Goal: Task Accomplishment & Management: Manage account settings

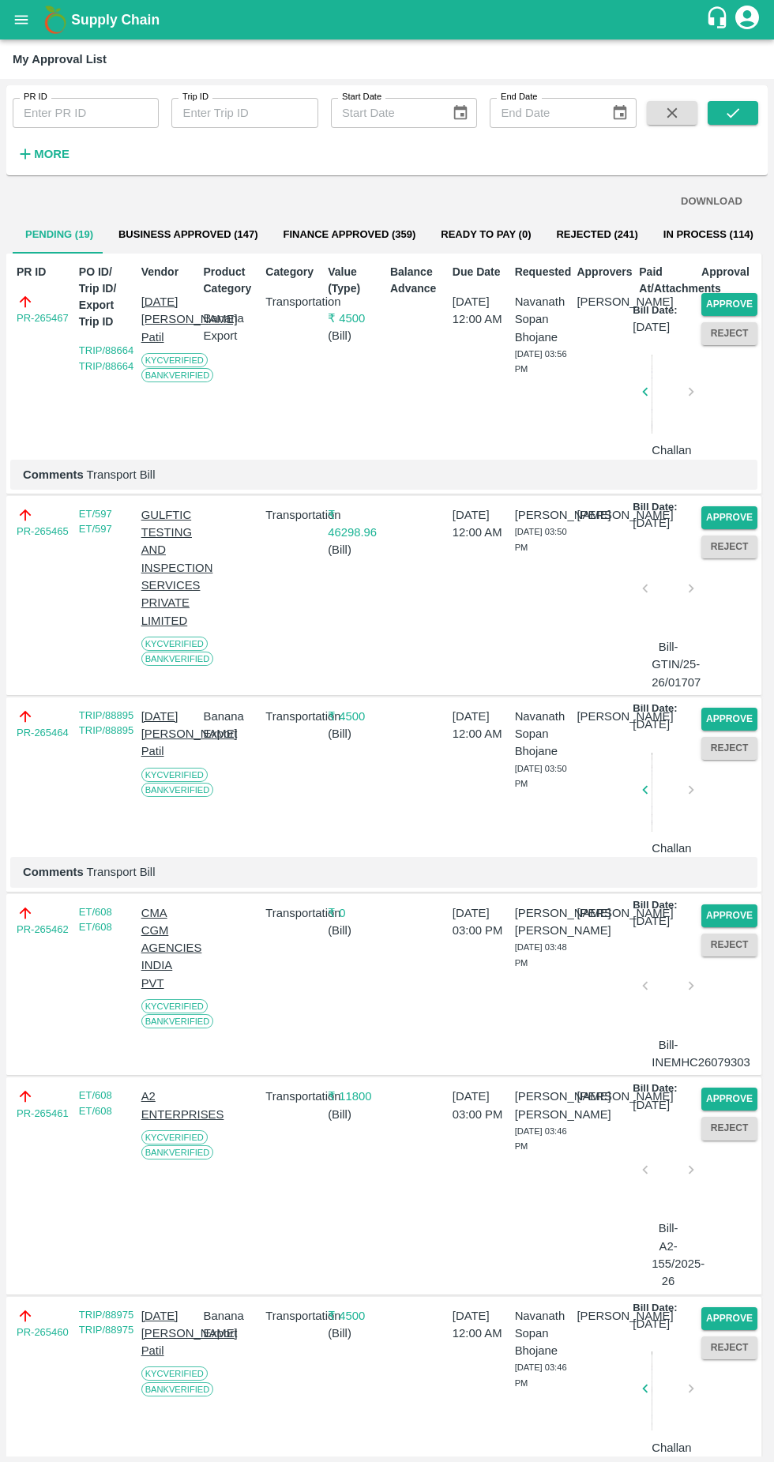
click at [732, 529] on button "Approve" at bounding box center [730, 517] width 56 height 23
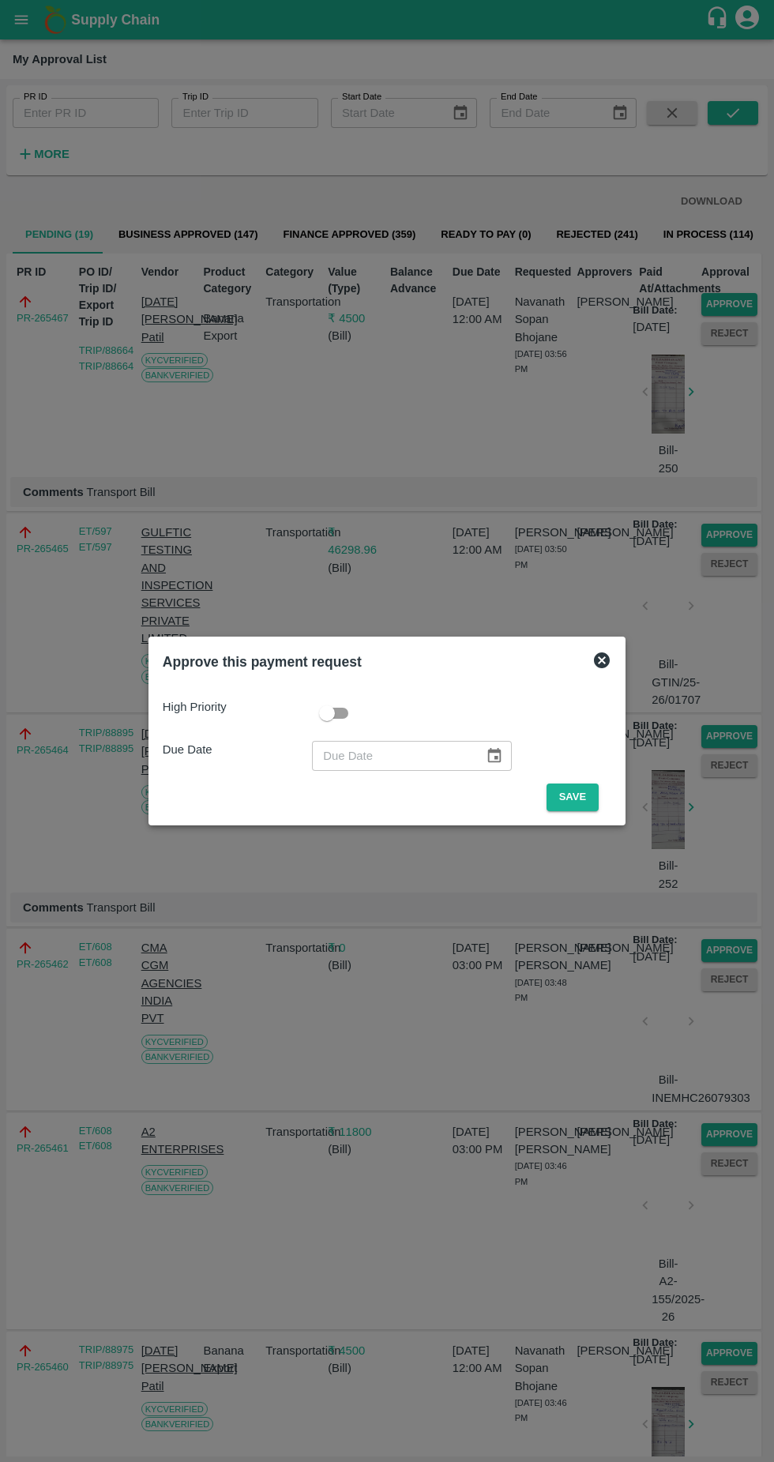
click at [577, 797] on button "Save" at bounding box center [573, 798] width 52 height 28
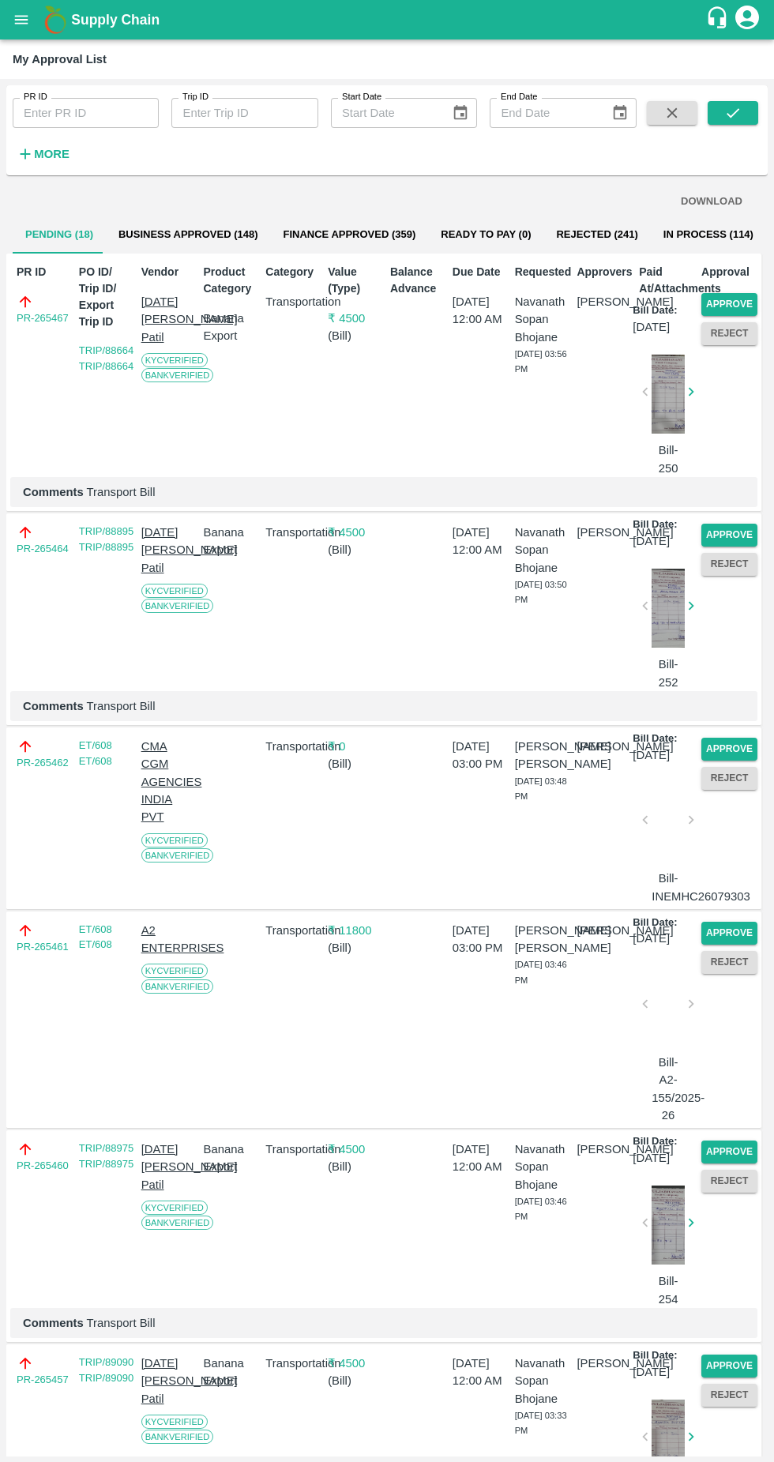
click at [727, 945] on button "Approve" at bounding box center [730, 933] width 56 height 23
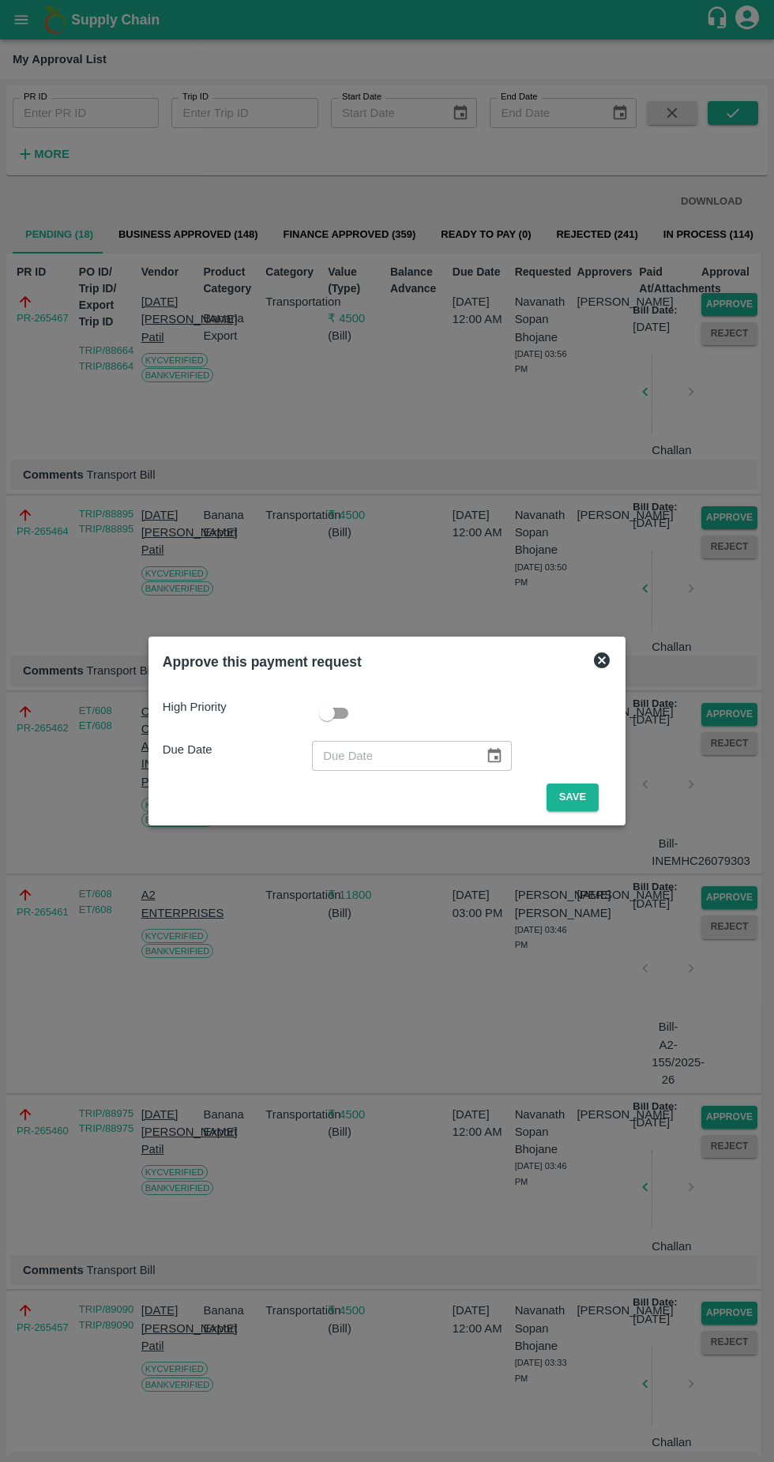
click at [577, 797] on button "Save" at bounding box center [573, 798] width 52 height 28
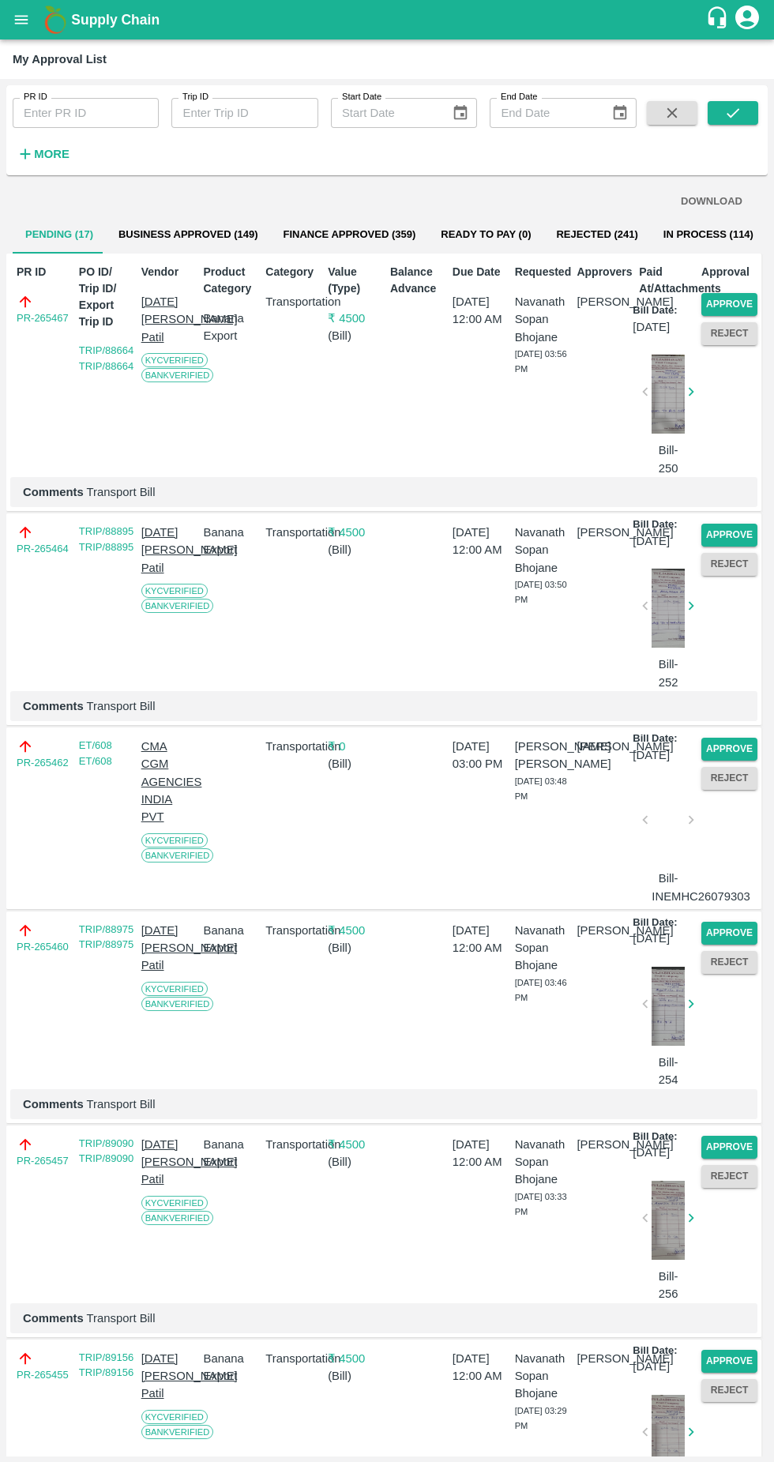
click at [719, 761] on button "Approve" at bounding box center [730, 749] width 56 height 23
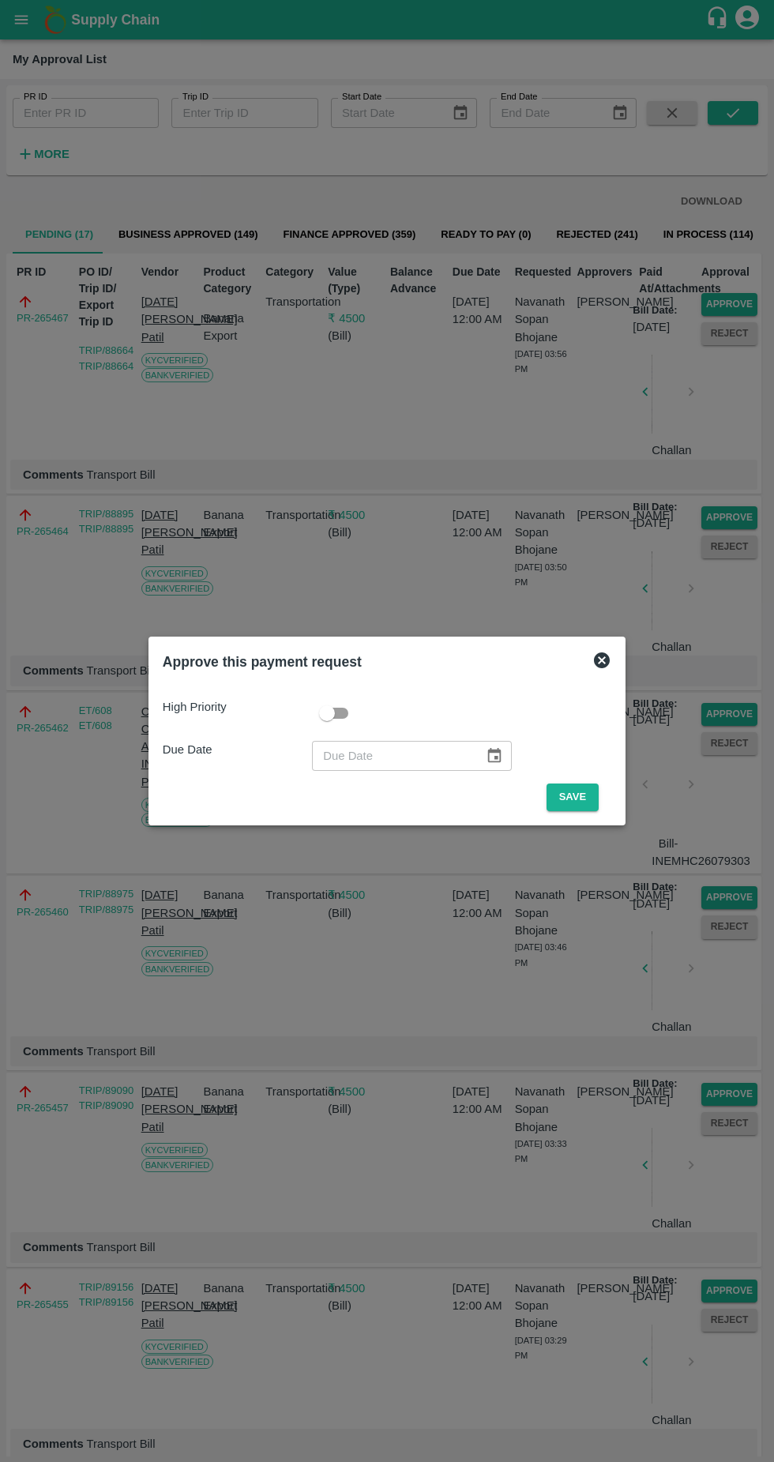
click at [574, 792] on button "Save" at bounding box center [573, 798] width 52 height 28
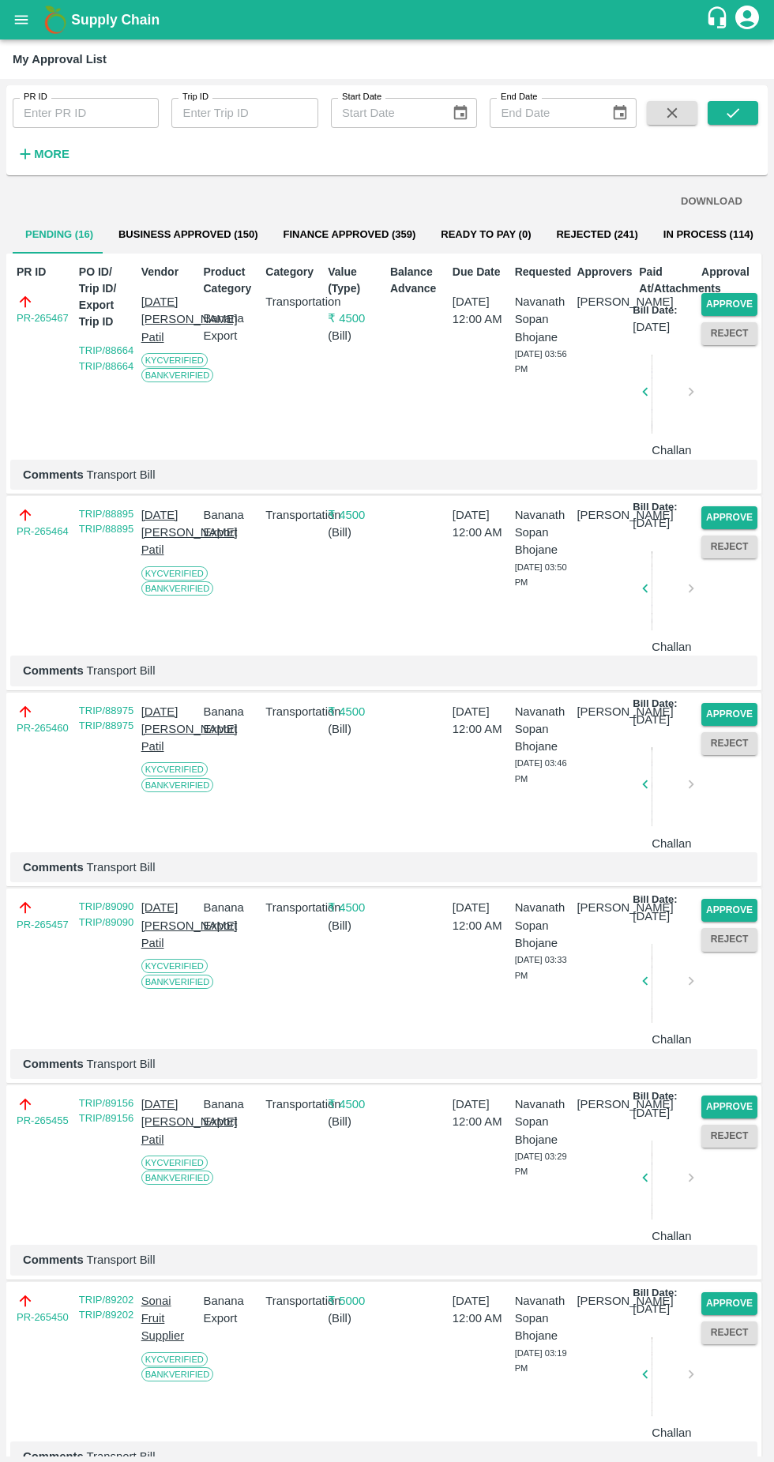
click at [707, 299] on button "Approve" at bounding box center [730, 304] width 56 height 23
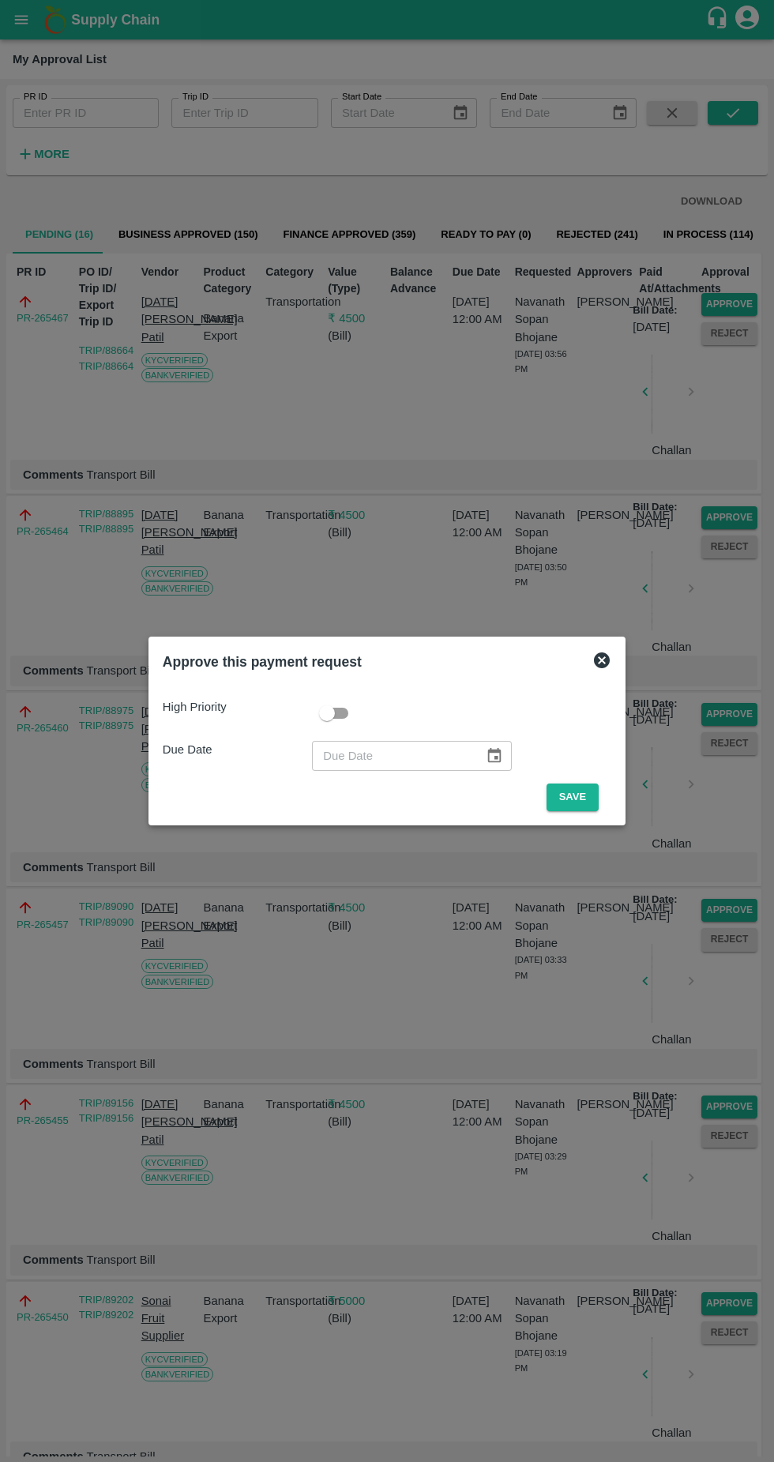
click at [577, 797] on button "Save" at bounding box center [573, 798] width 52 height 28
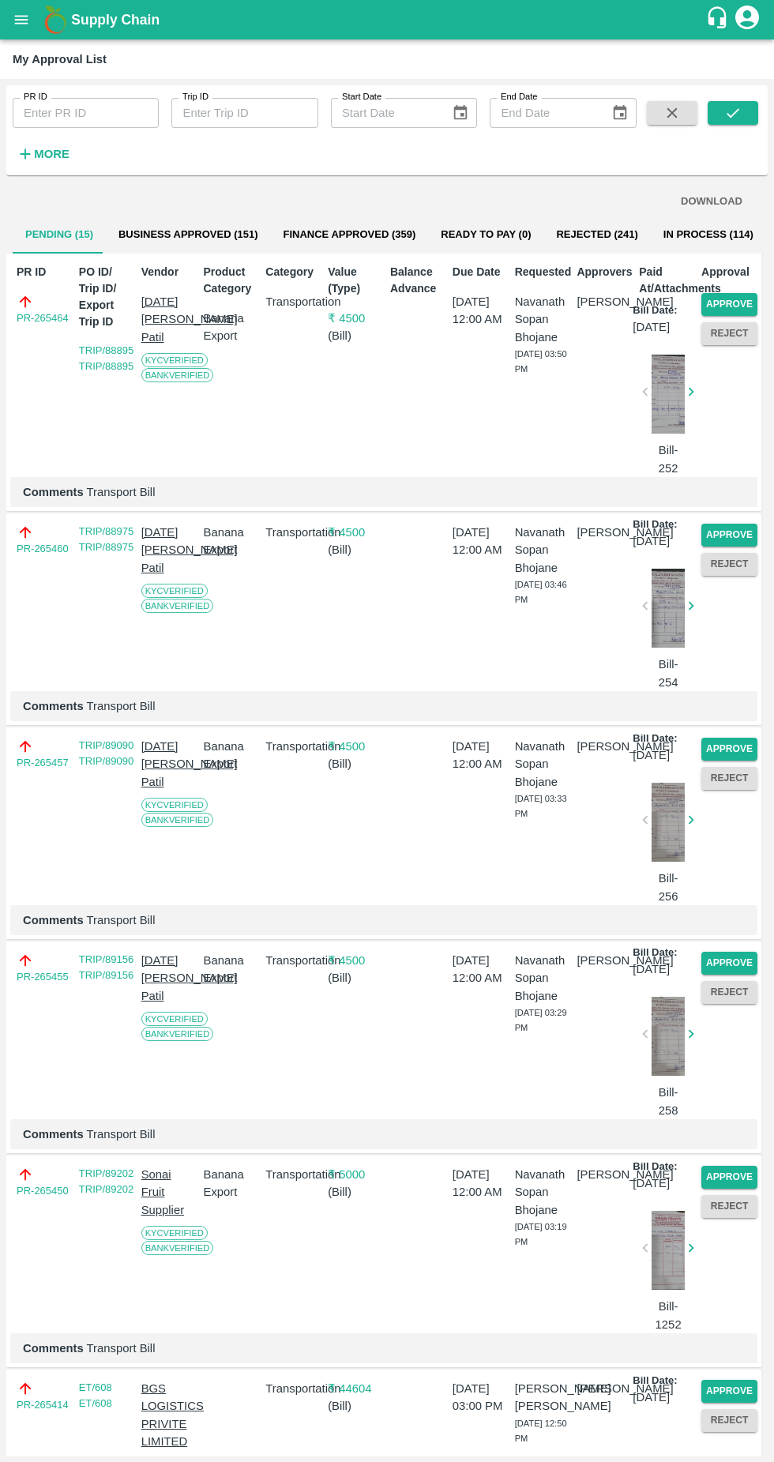
click at [723, 302] on button "Approve" at bounding box center [730, 304] width 56 height 23
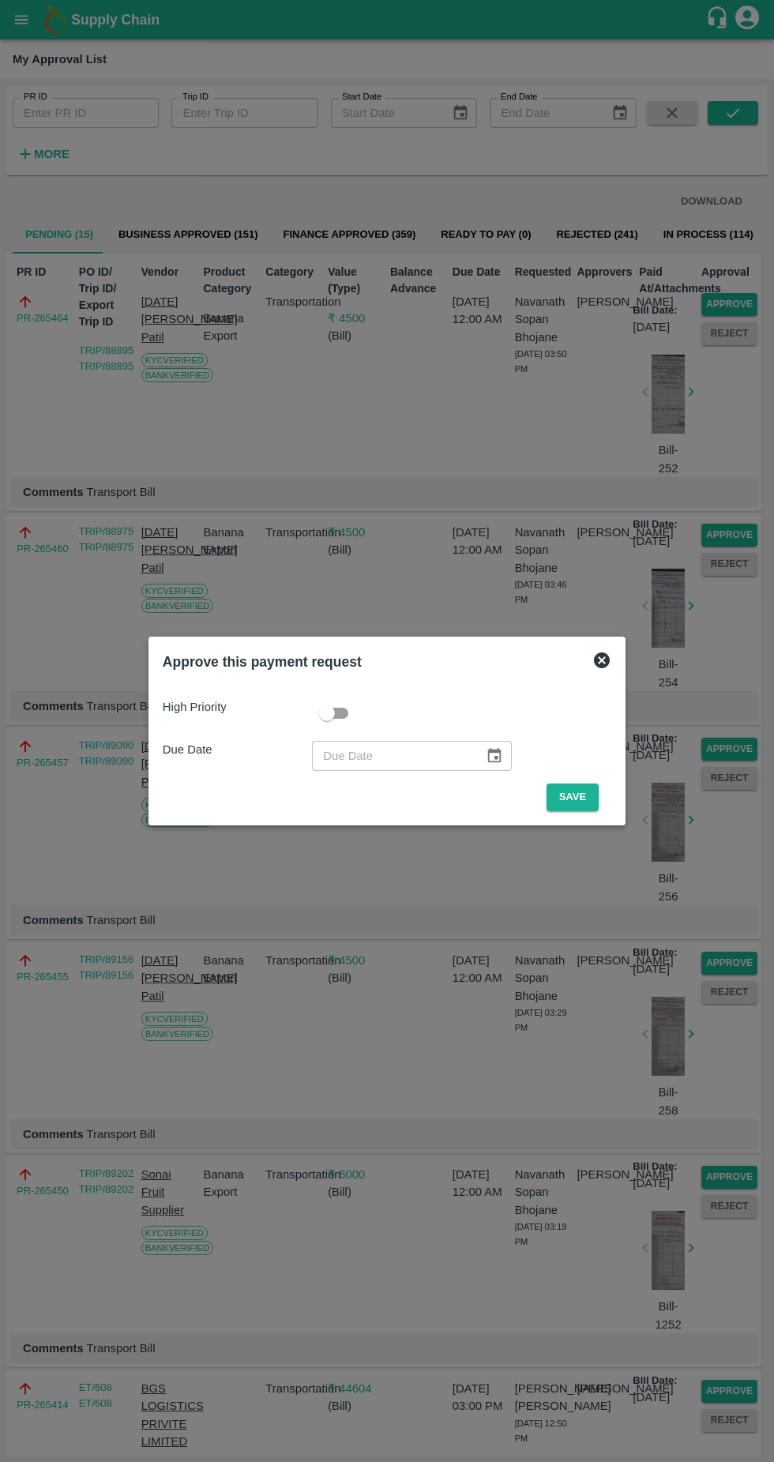
click at [573, 798] on button "Save" at bounding box center [573, 798] width 52 height 28
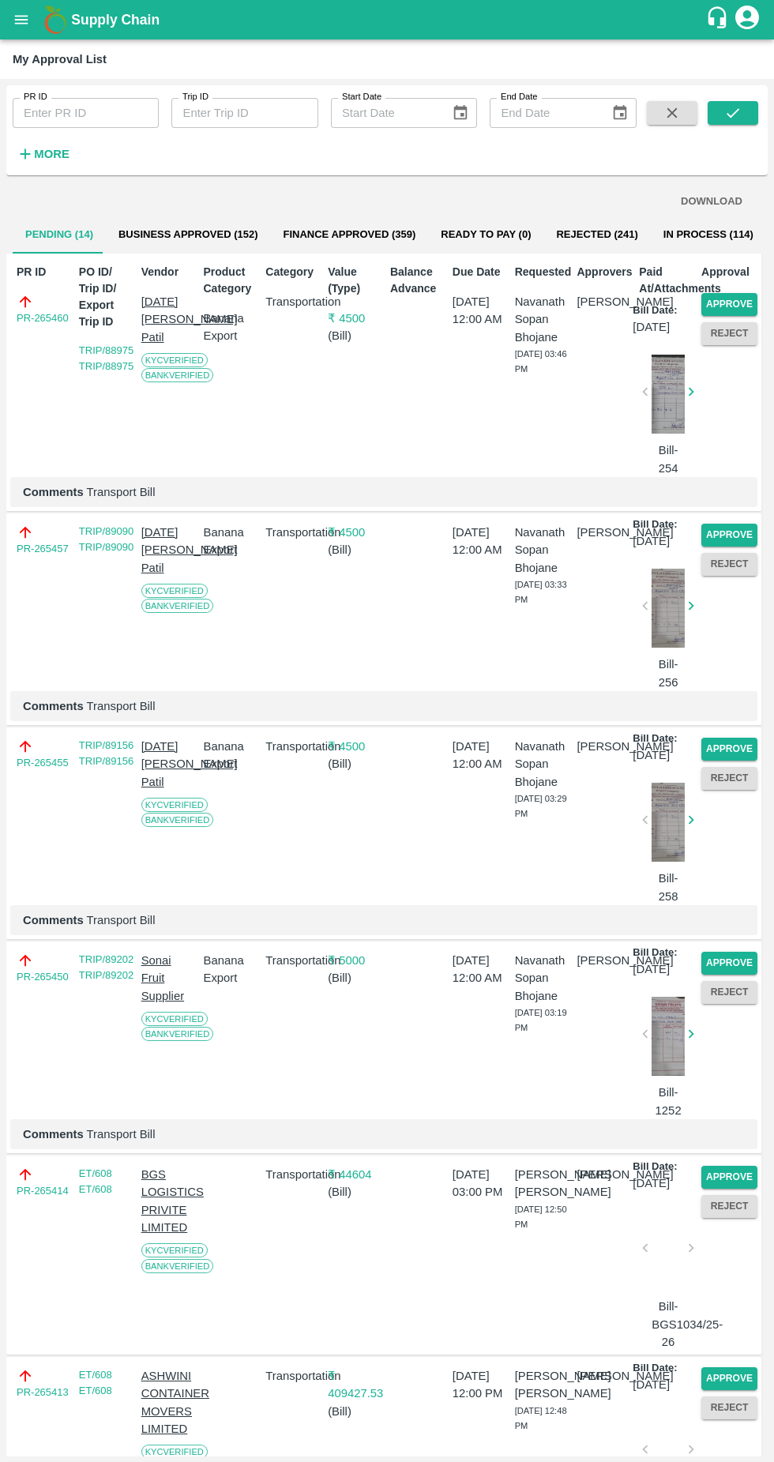
click at [747, 295] on button "Approve" at bounding box center [730, 304] width 56 height 23
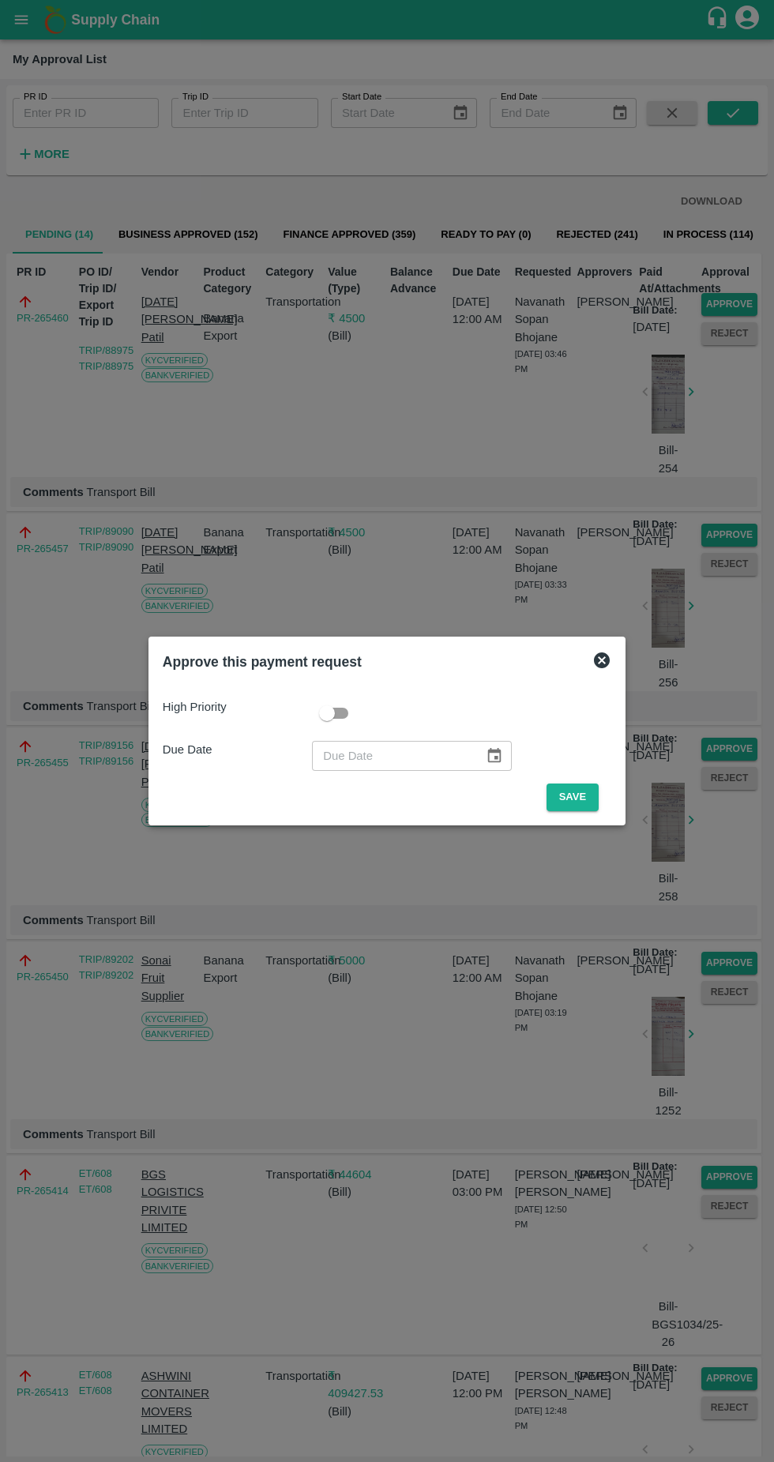
click at [581, 792] on button "Save" at bounding box center [573, 798] width 52 height 28
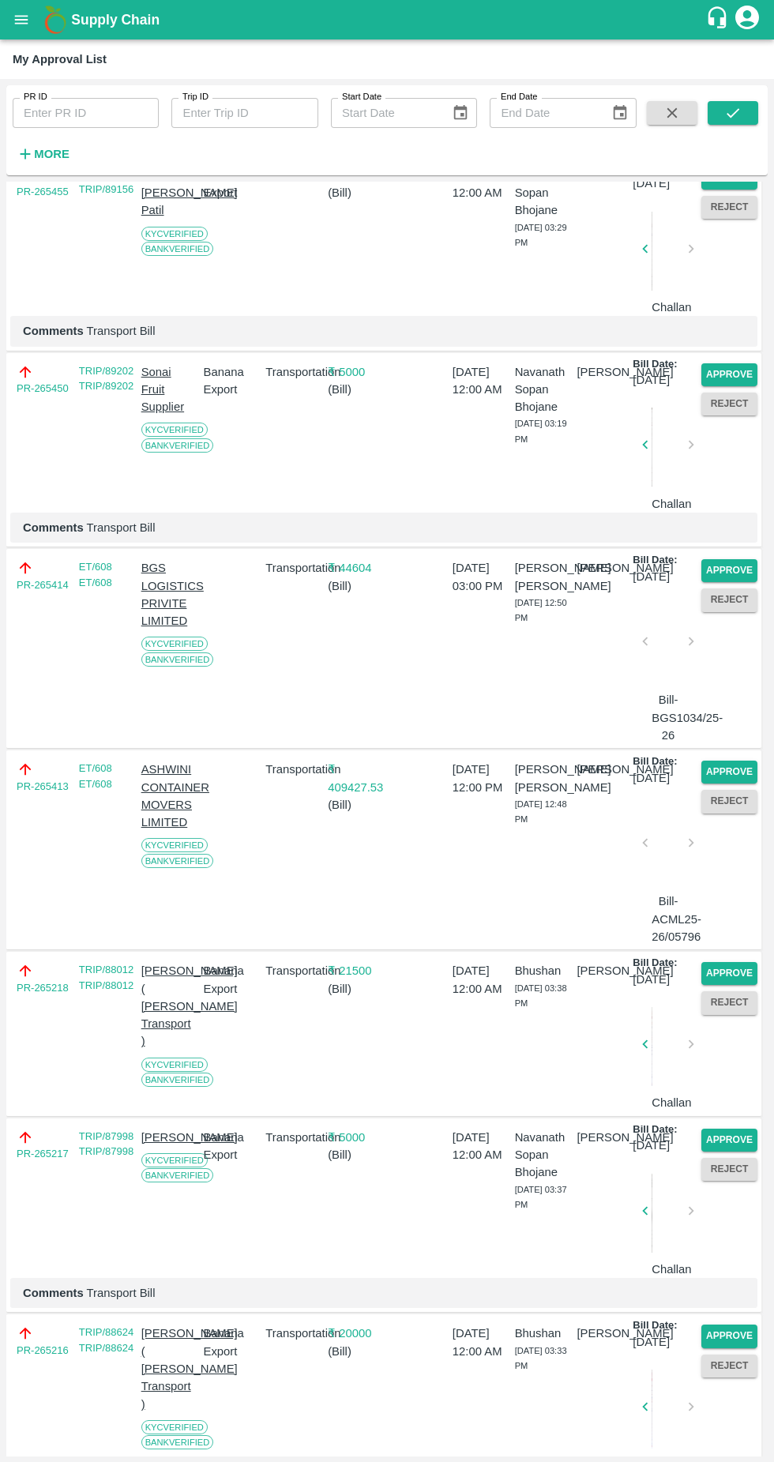
scroll to position [347, 0]
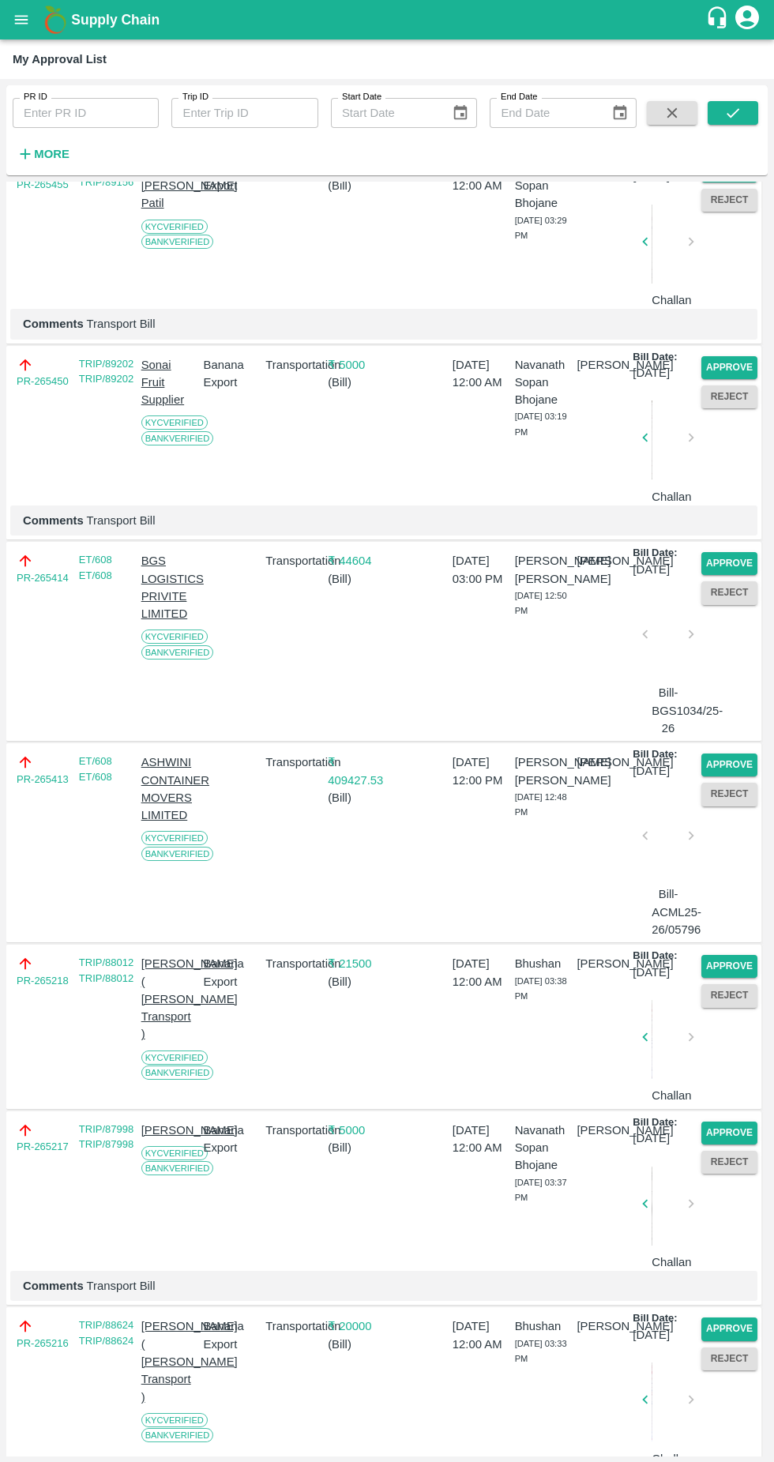
click at [727, 777] on button "Approve" at bounding box center [730, 765] width 56 height 23
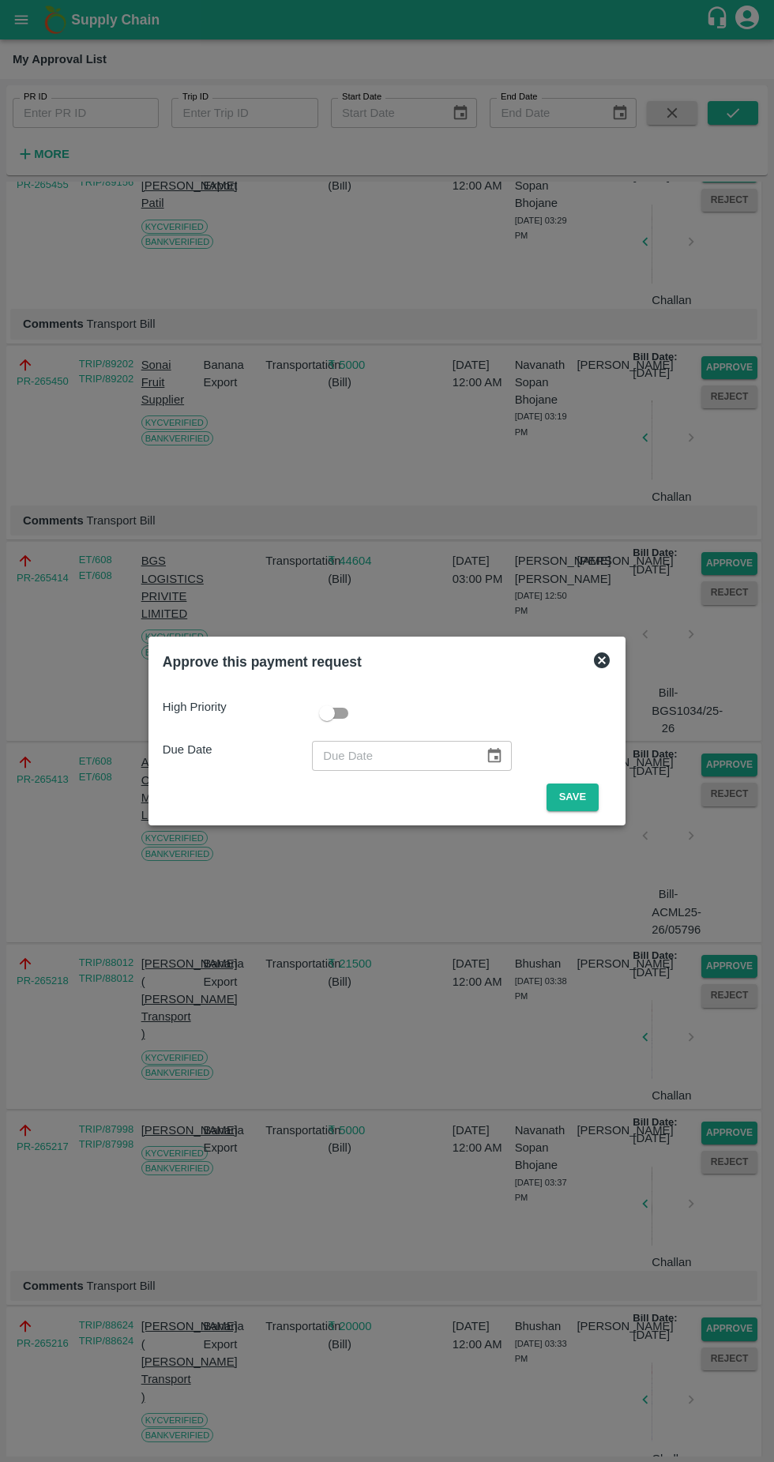
click at [578, 792] on button "Save" at bounding box center [573, 798] width 52 height 28
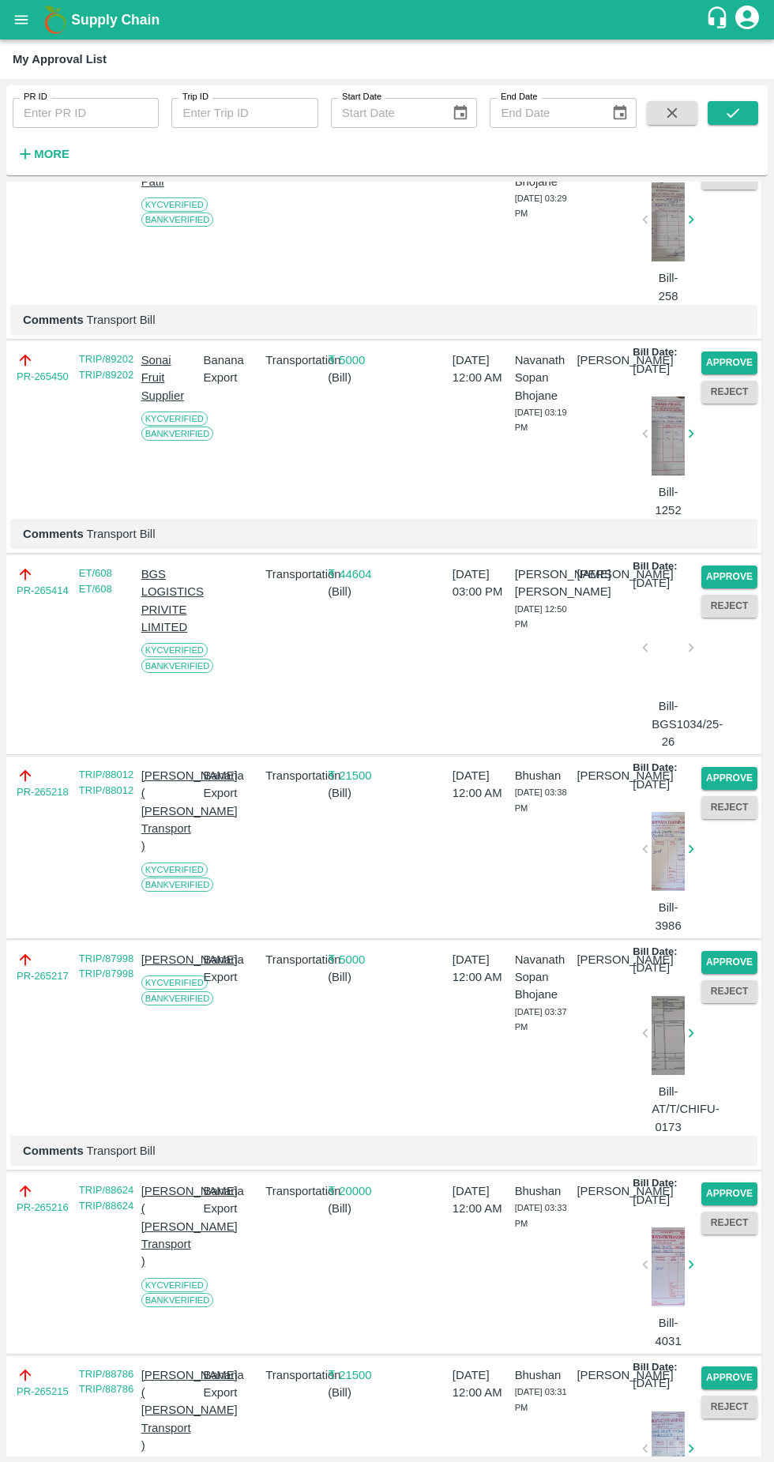
scroll to position [389, 0]
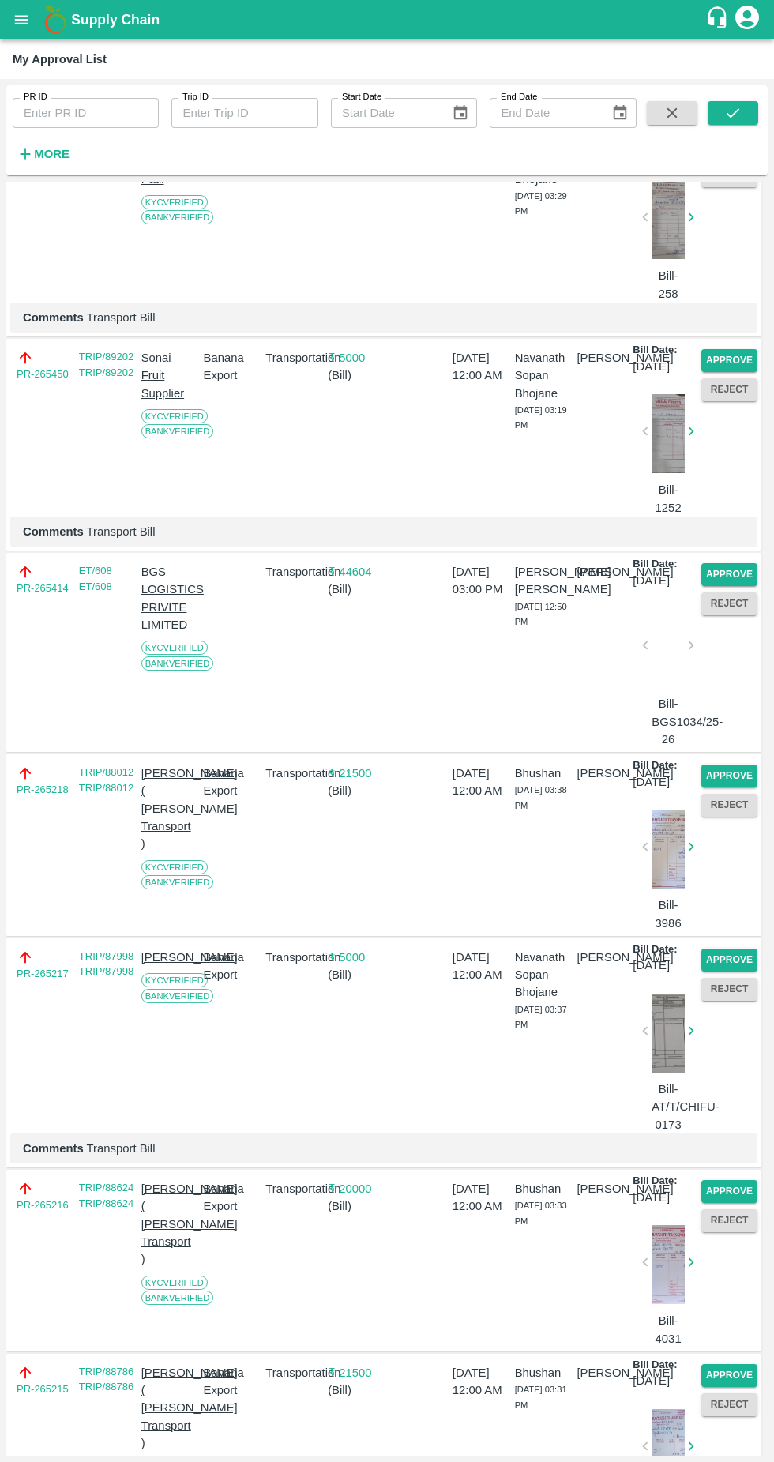
click at [721, 586] on button "Approve" at bounding box center [730, 574] width 56 height 23
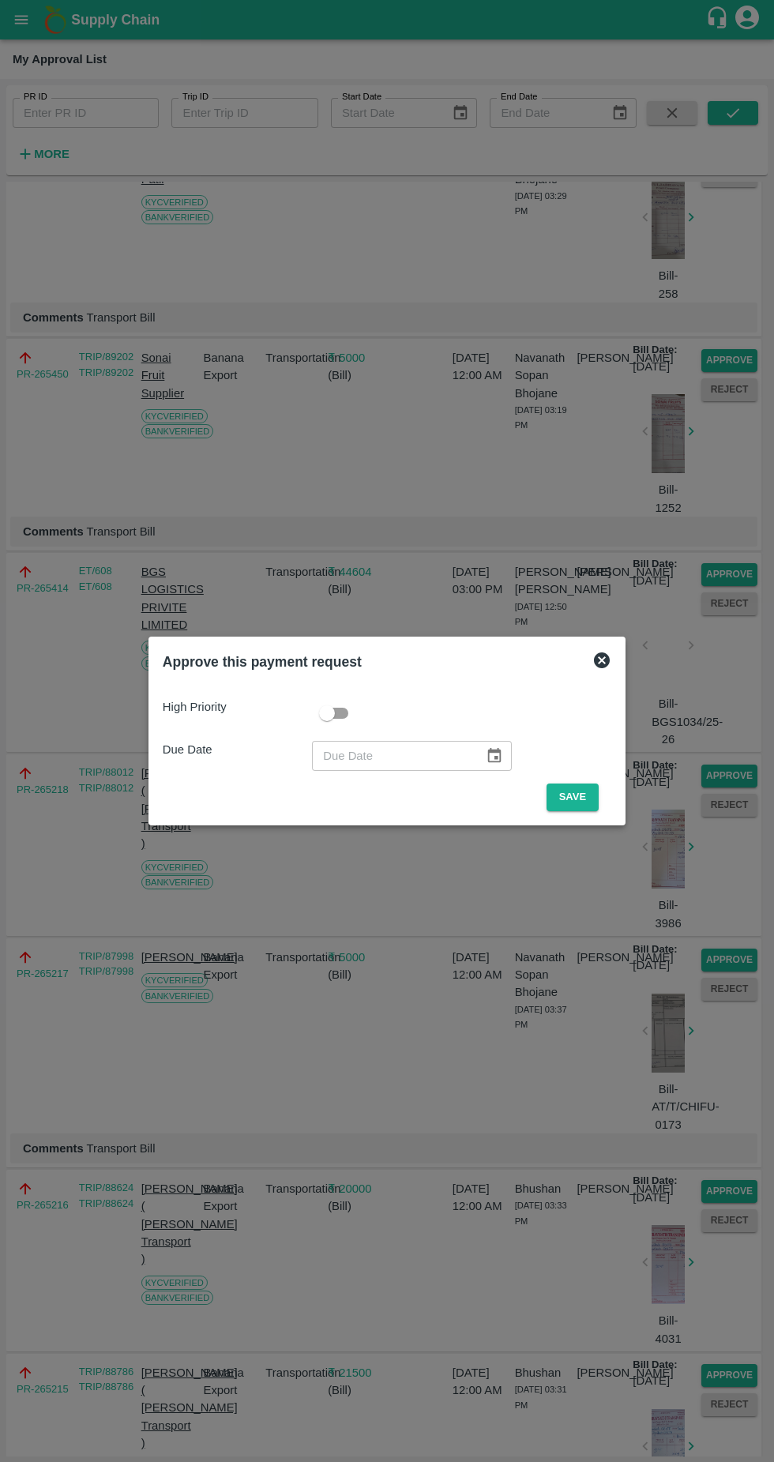
scroll to position [371, 0]
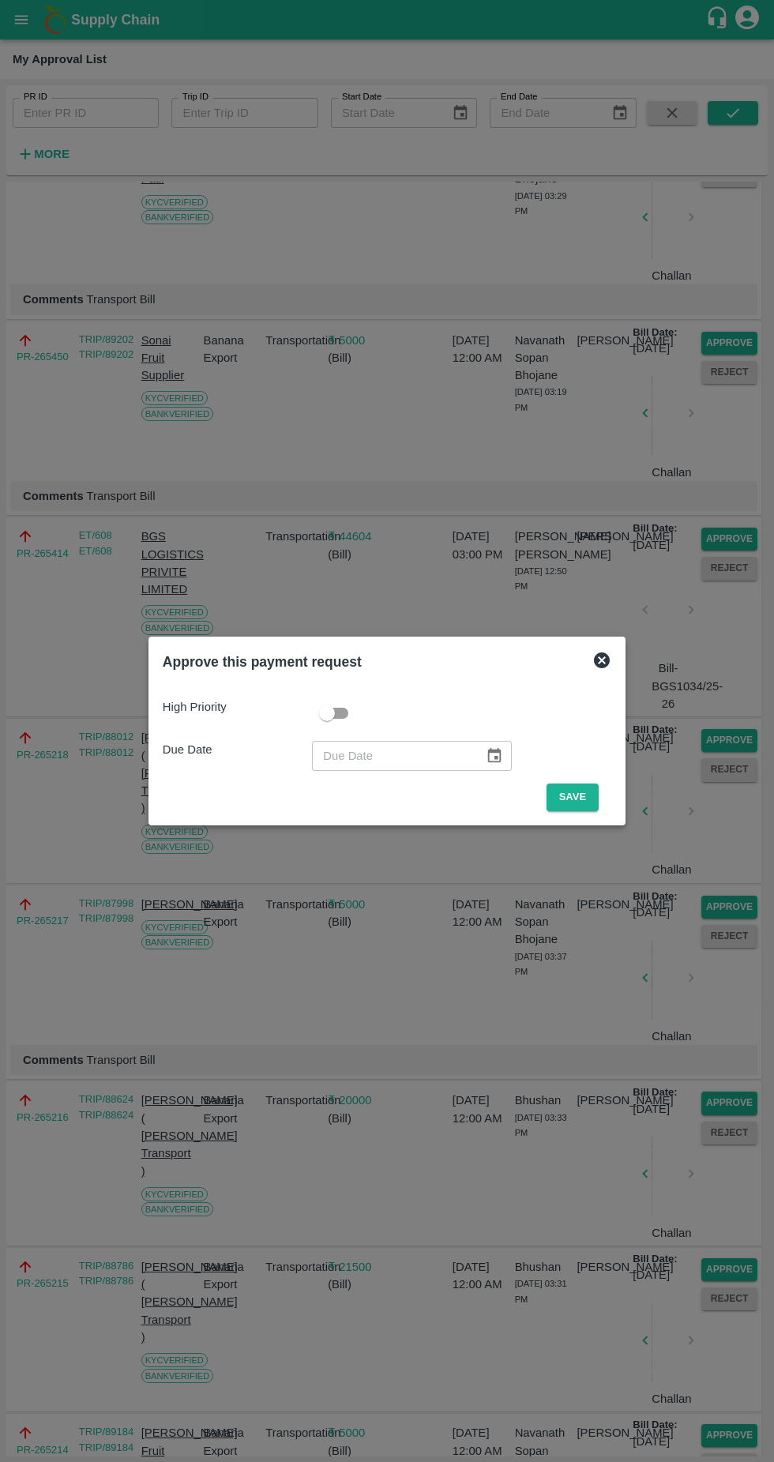
click at [575, 797] on button "Save" at bounding box center [573, 798] width 52 height 28
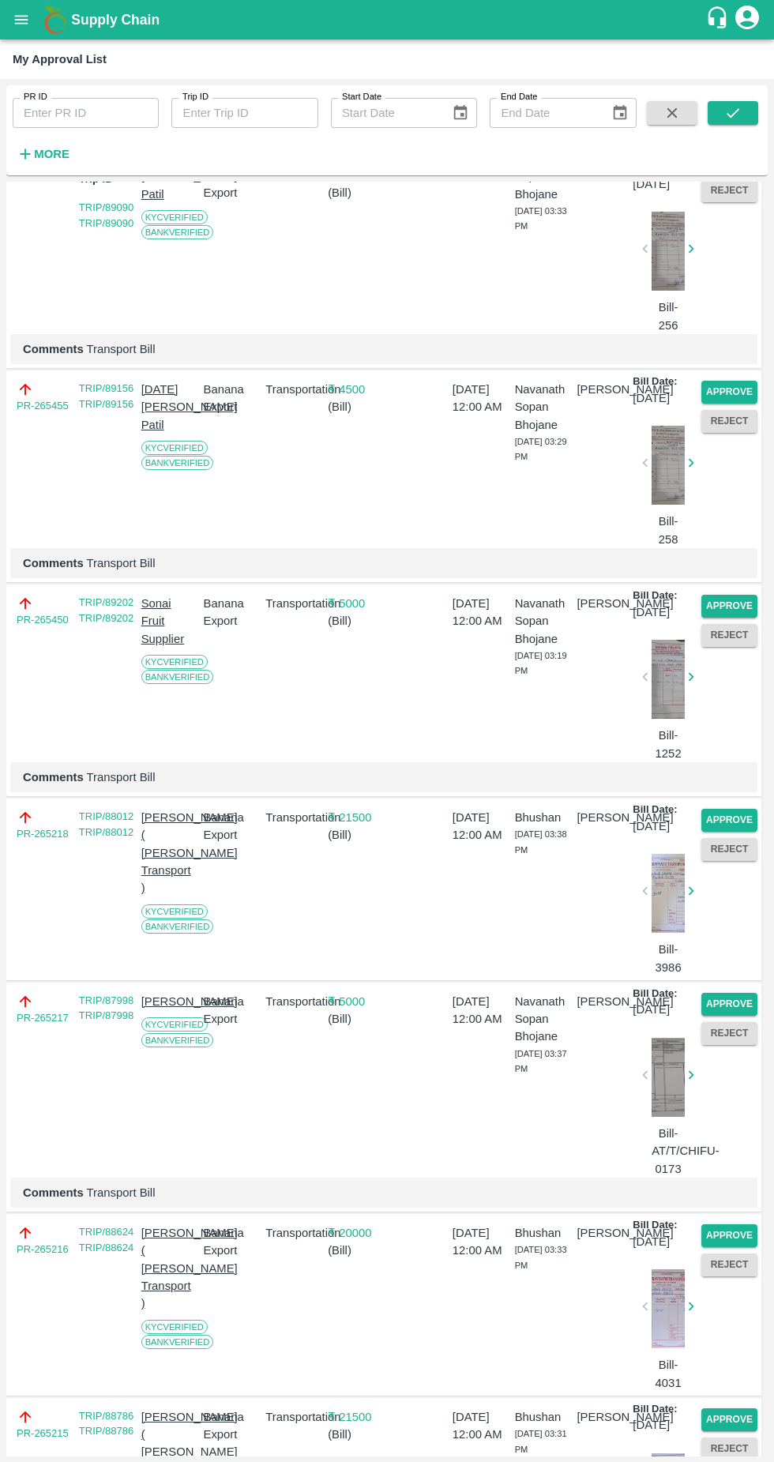
scroll to position [164, 0]
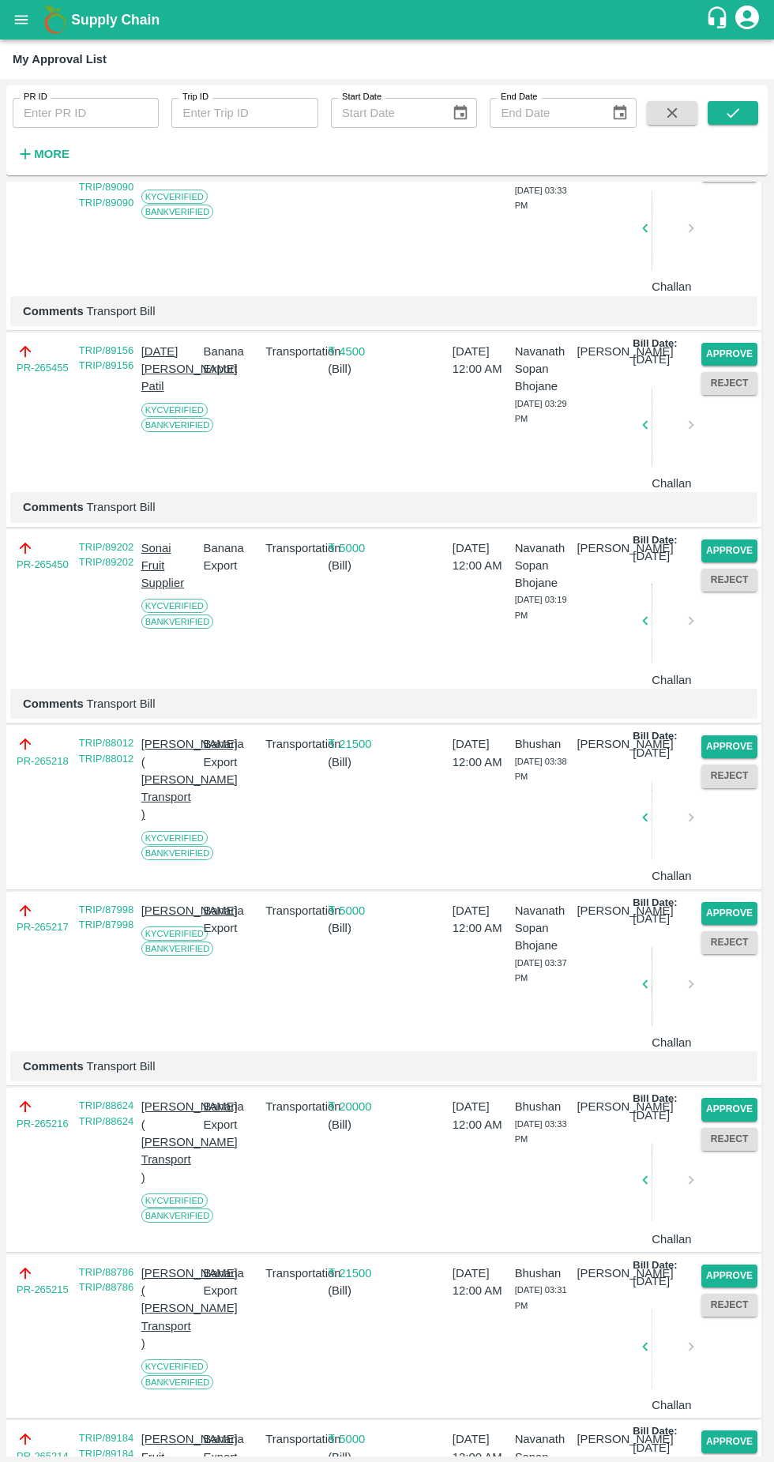
click at [727, 758] on button "Approve" at bounding box center [730, 747] width 56 height 23
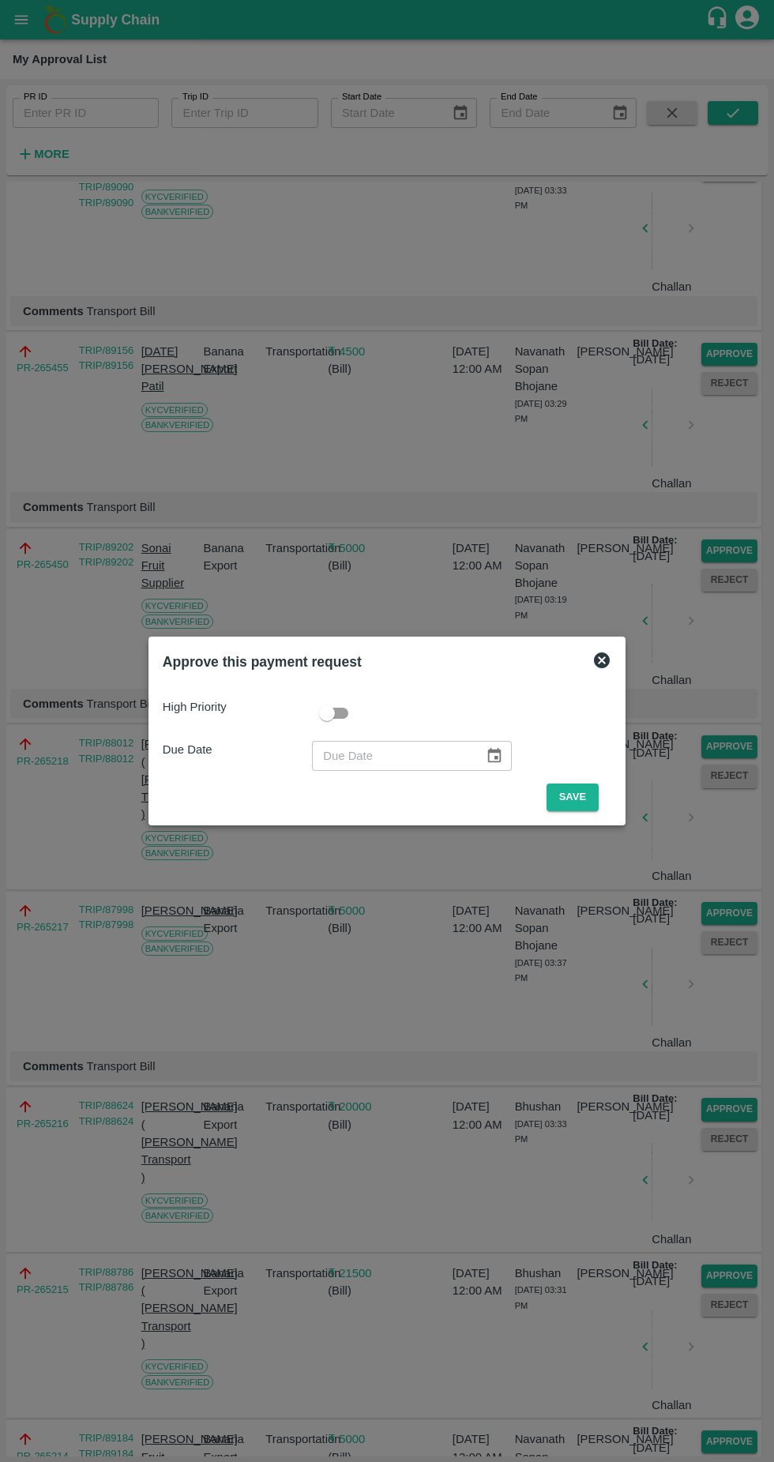
click at [582, 802] on button "Save" at bounding box center [573, 798] width 52 height 28
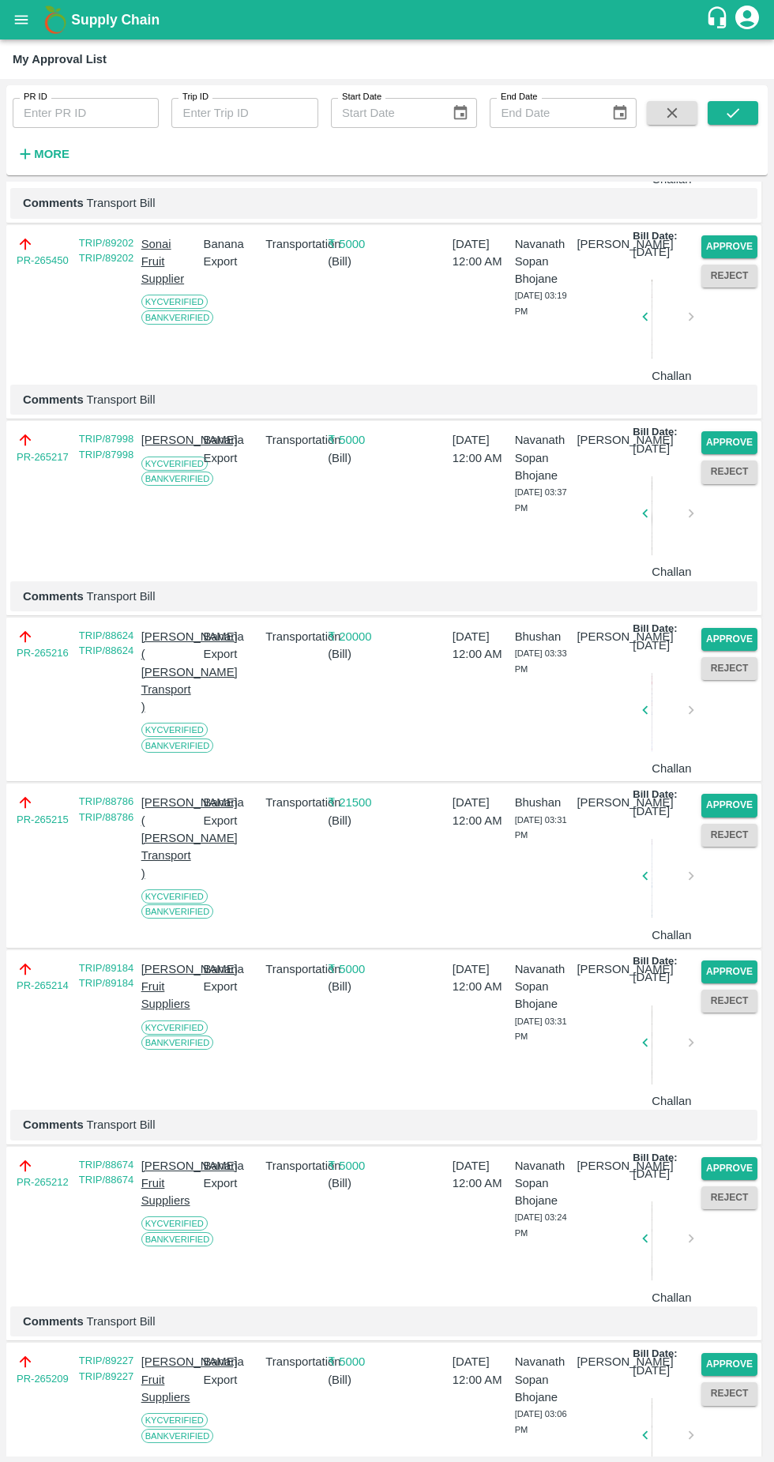
scroll to position [0, 0]
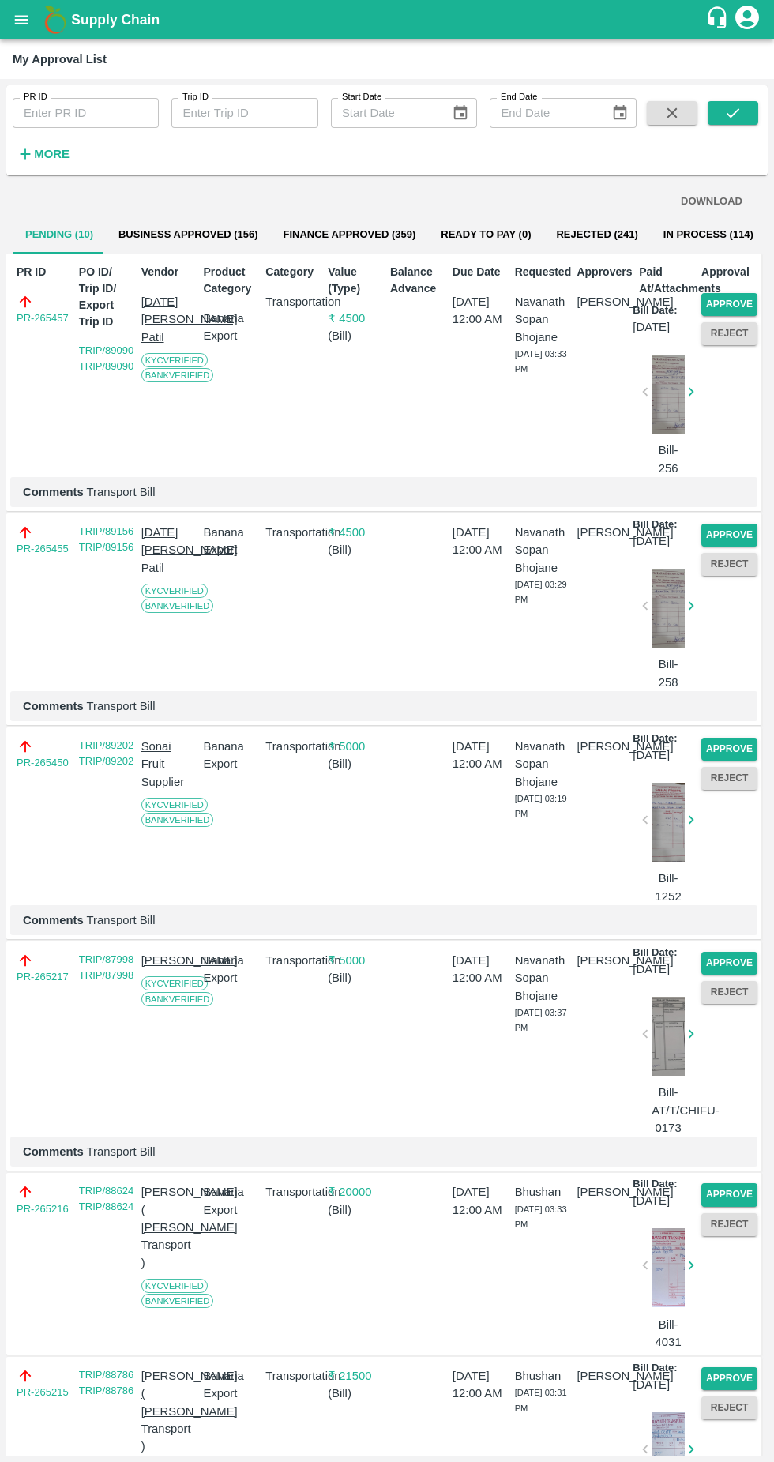
click at [724, 295] on button "Approve" at bounding box center [730, 304] width 56 height 23
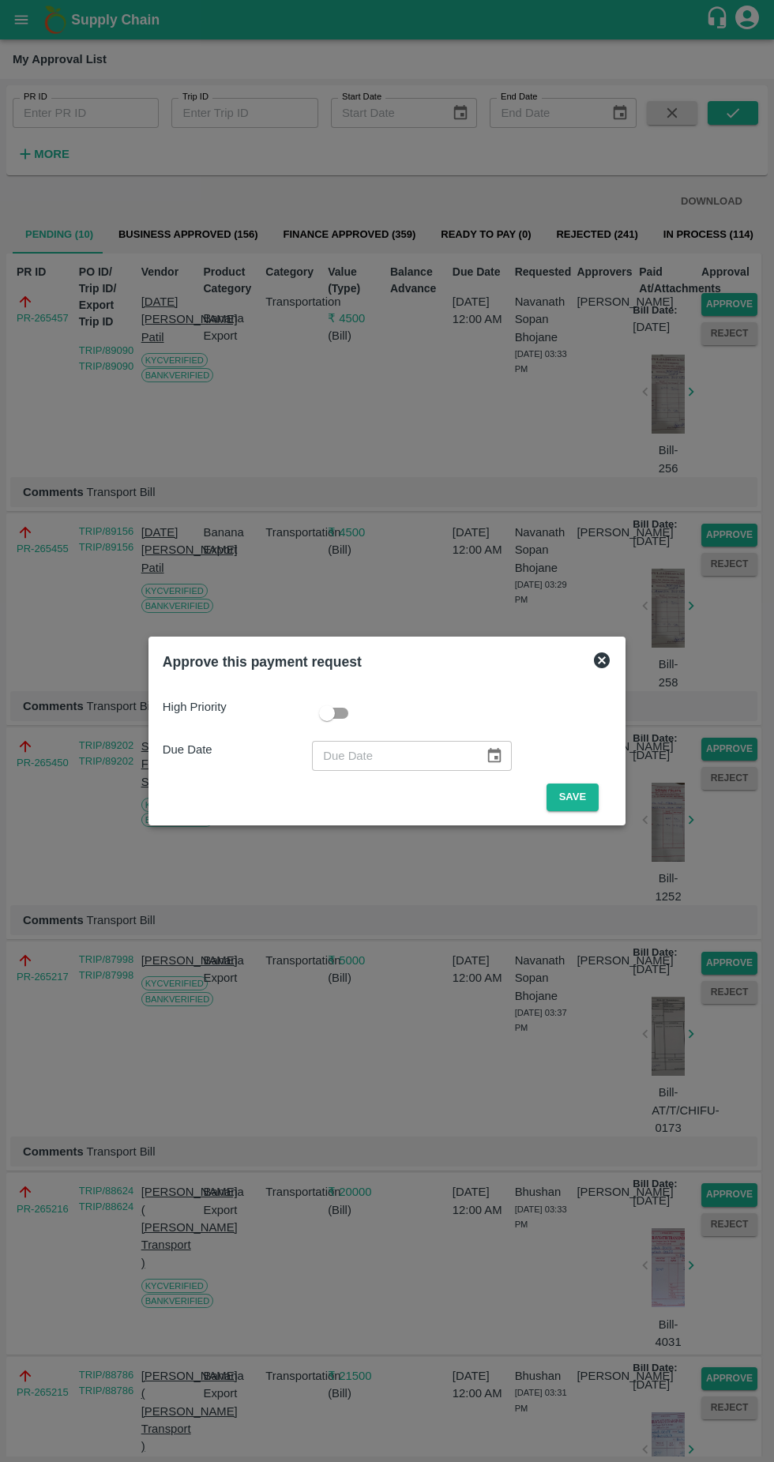
click at [587, 807] on button "Save" at bounding box center [573, 798] width 52 height 28
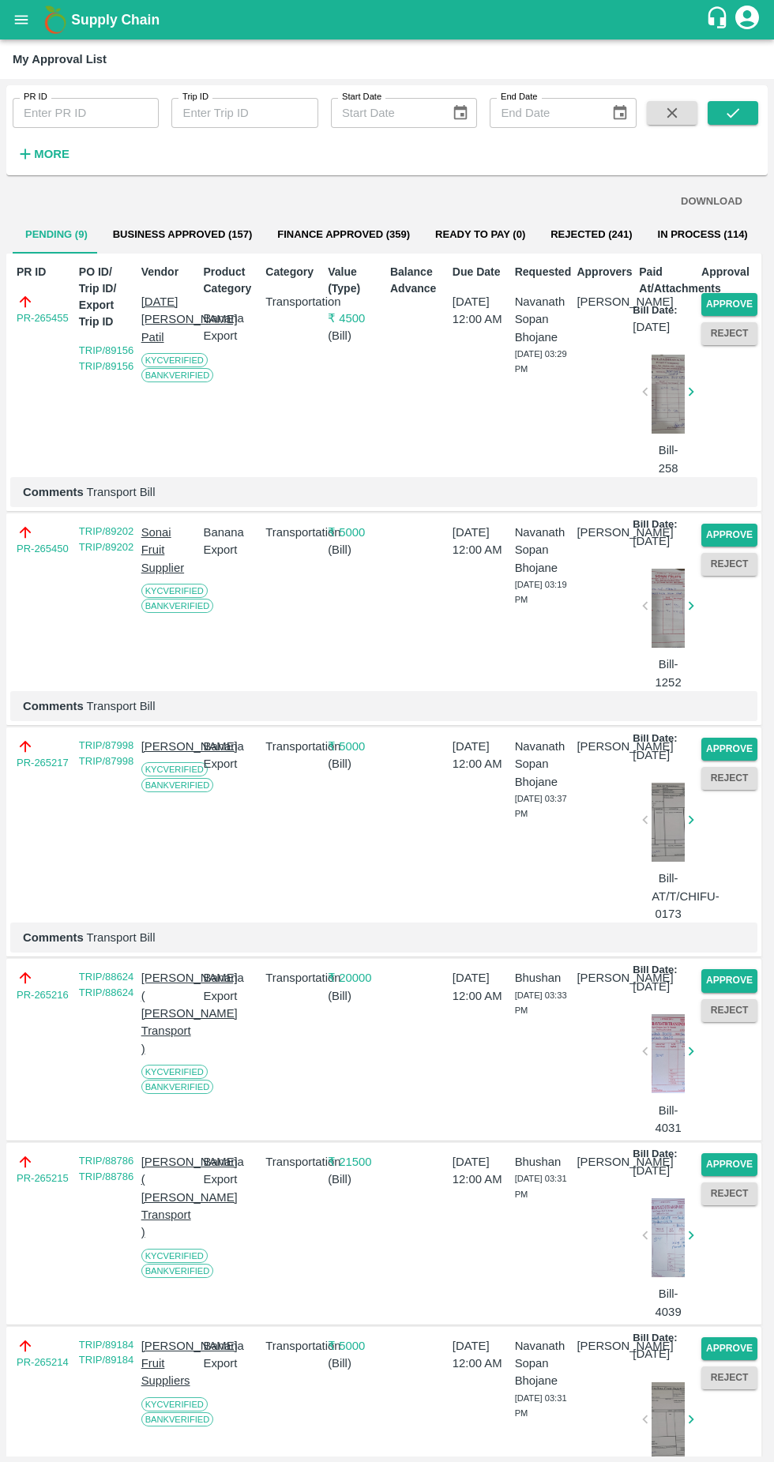
click at [721, 308] on button "Approve" at bounding box center [730, 304] width 56 height 23
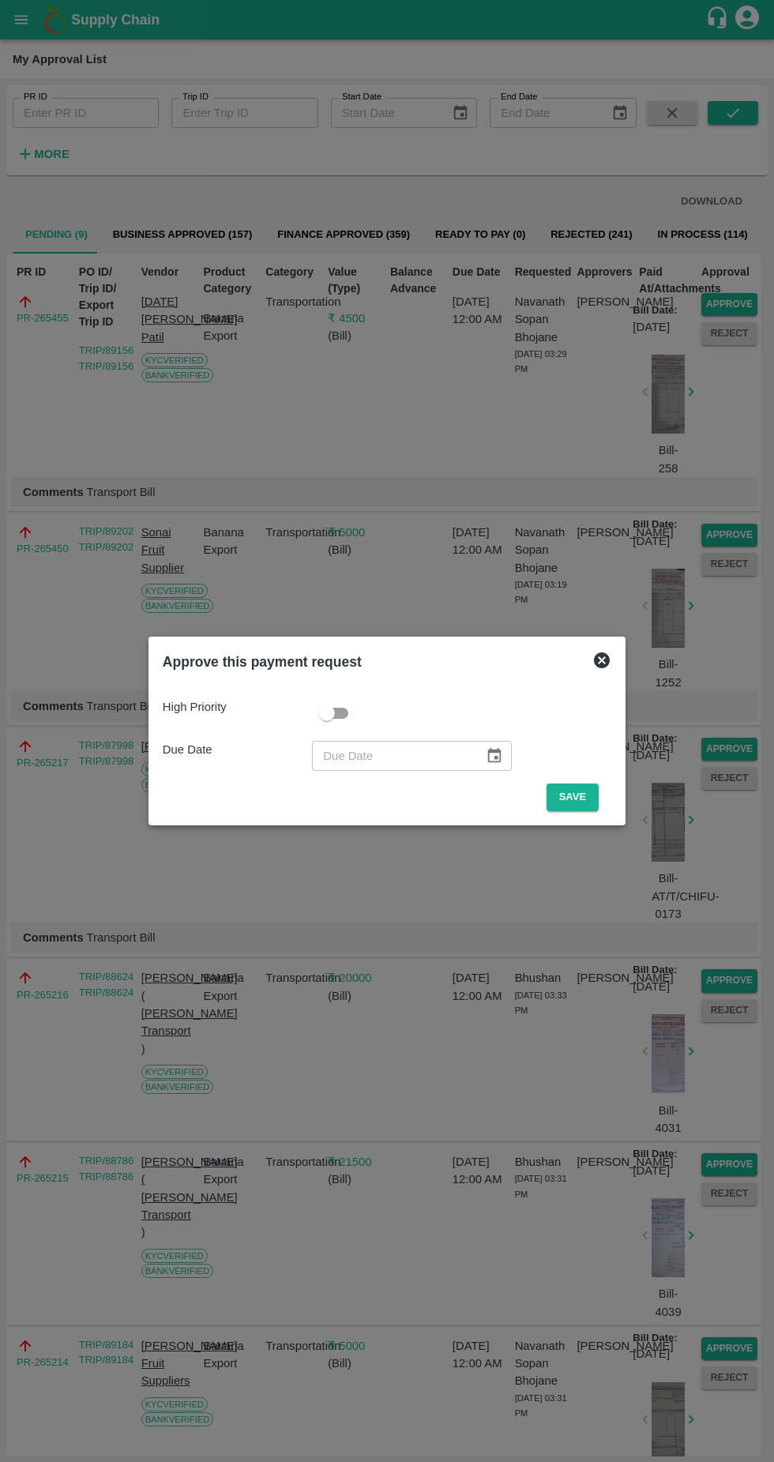
click at [585, 797] on button "Save" at bounding box center [573, 798] width 52 height 28
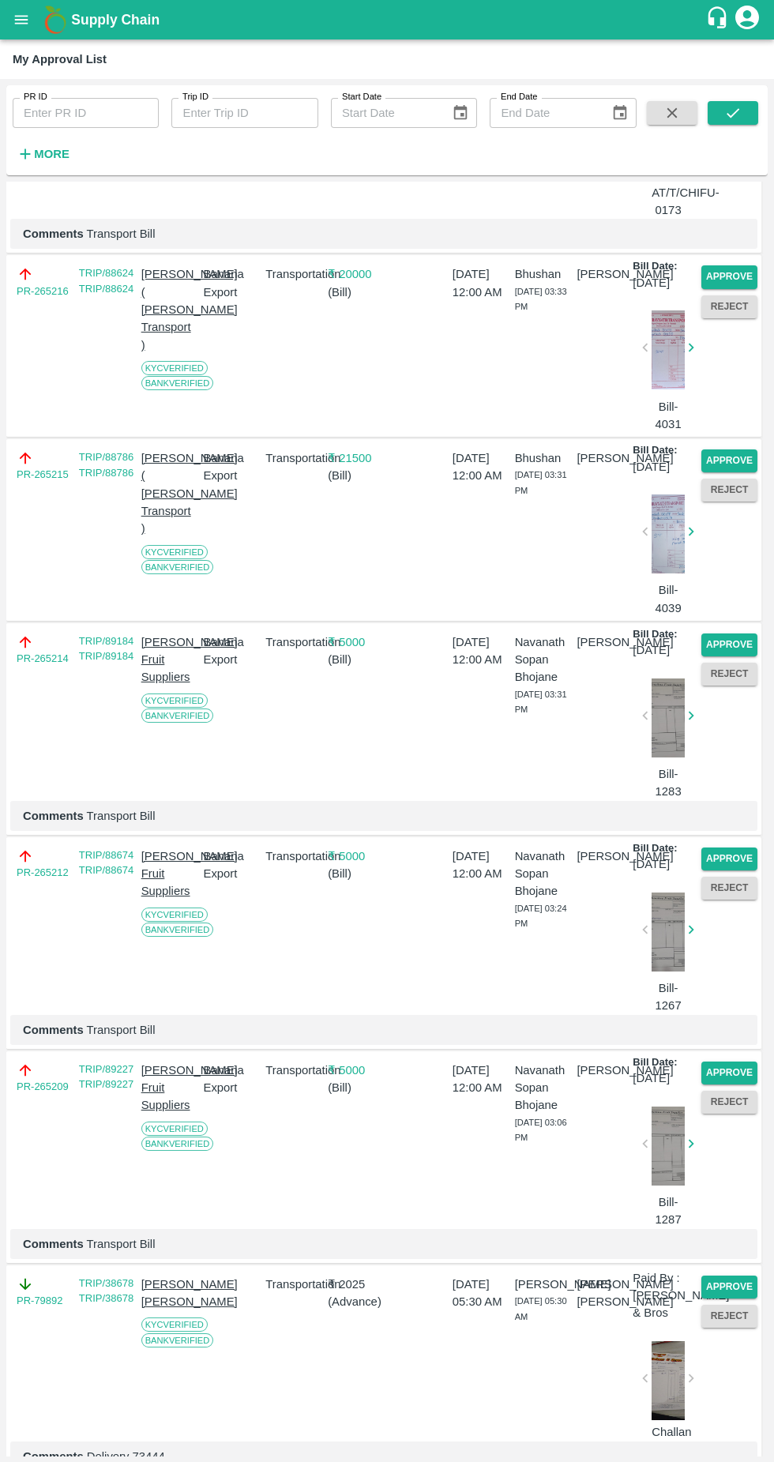
scroll to position [226, 0]
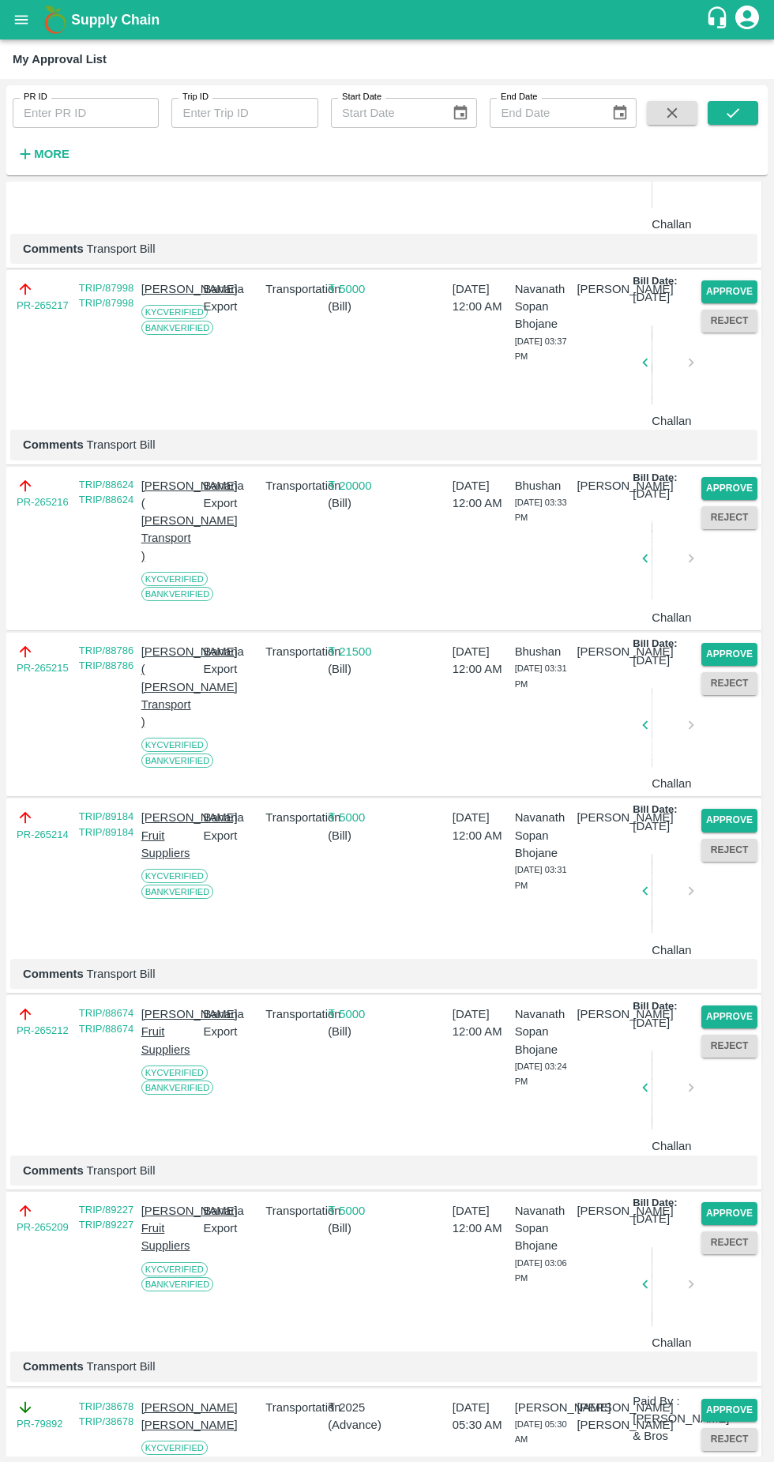
click at [713, 695] on button "Reject" at bounding box center [730, 683] width 56 height 23
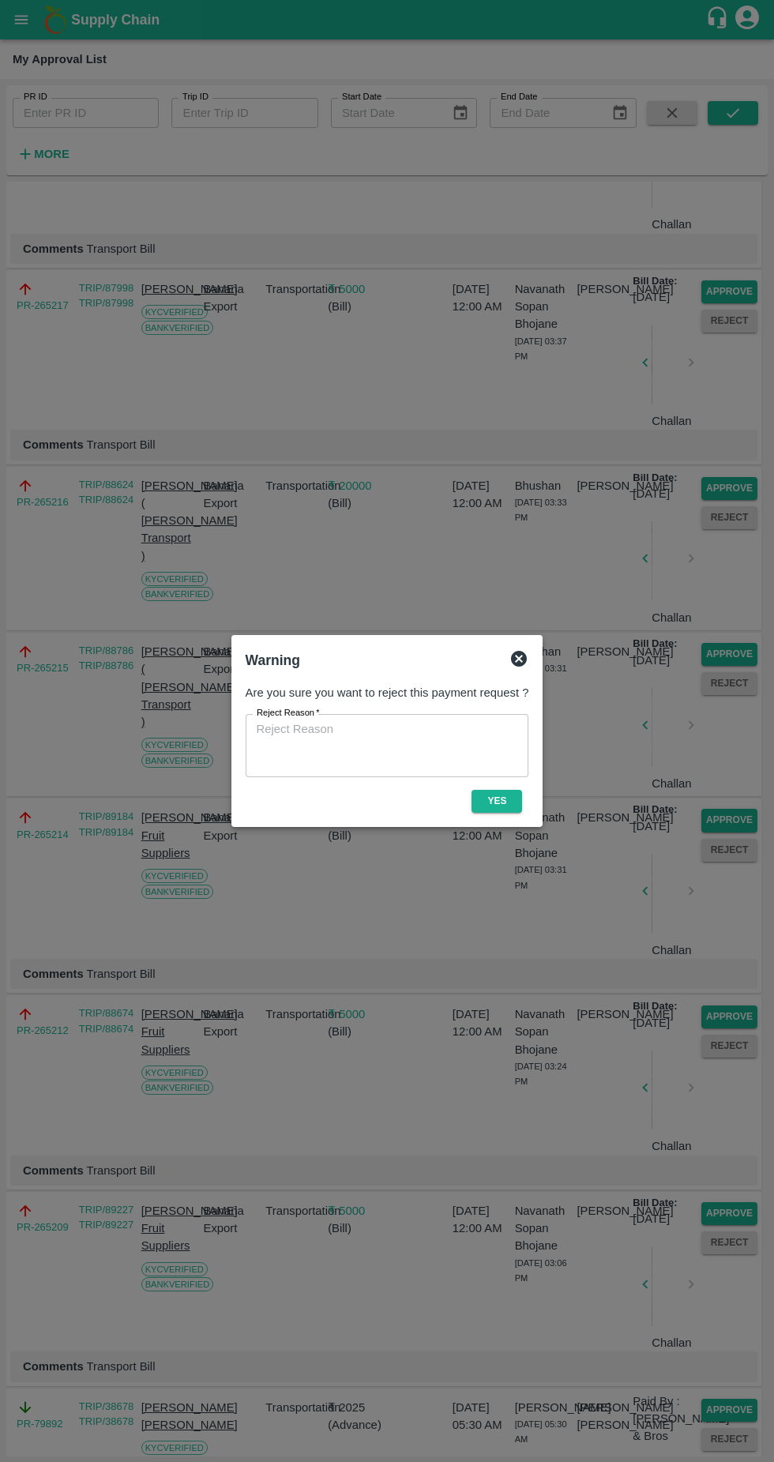
click at [536, 634] on div at bounding box center [387, 731] width 774 height 1462
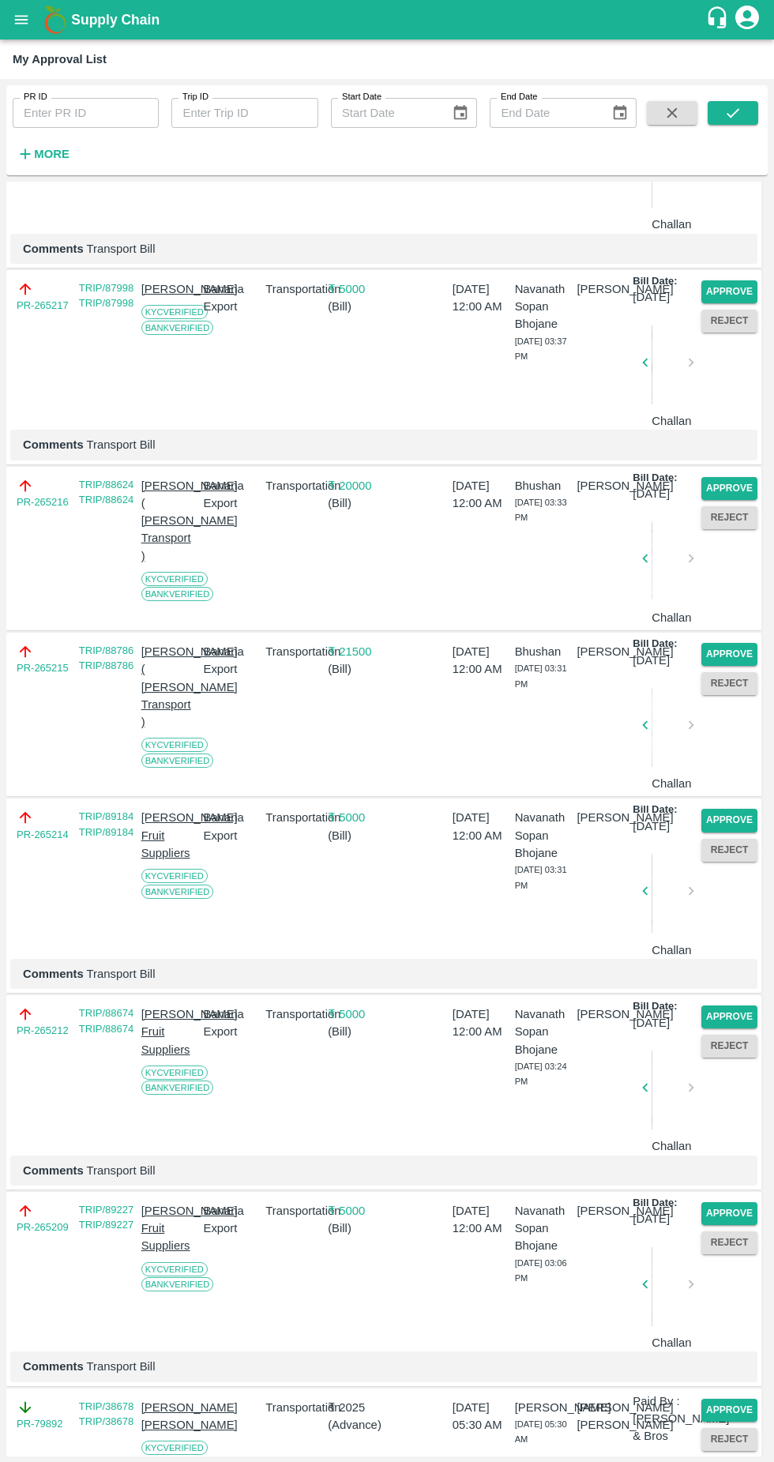
click at [738, 522] on div "PR ID PR-265450 PO ID/ Trip ID/ Export Trip ID TRIP/89202 TRIP/89202 Vendor Son…" at bounding box center [387, 820] width 749 height 1573
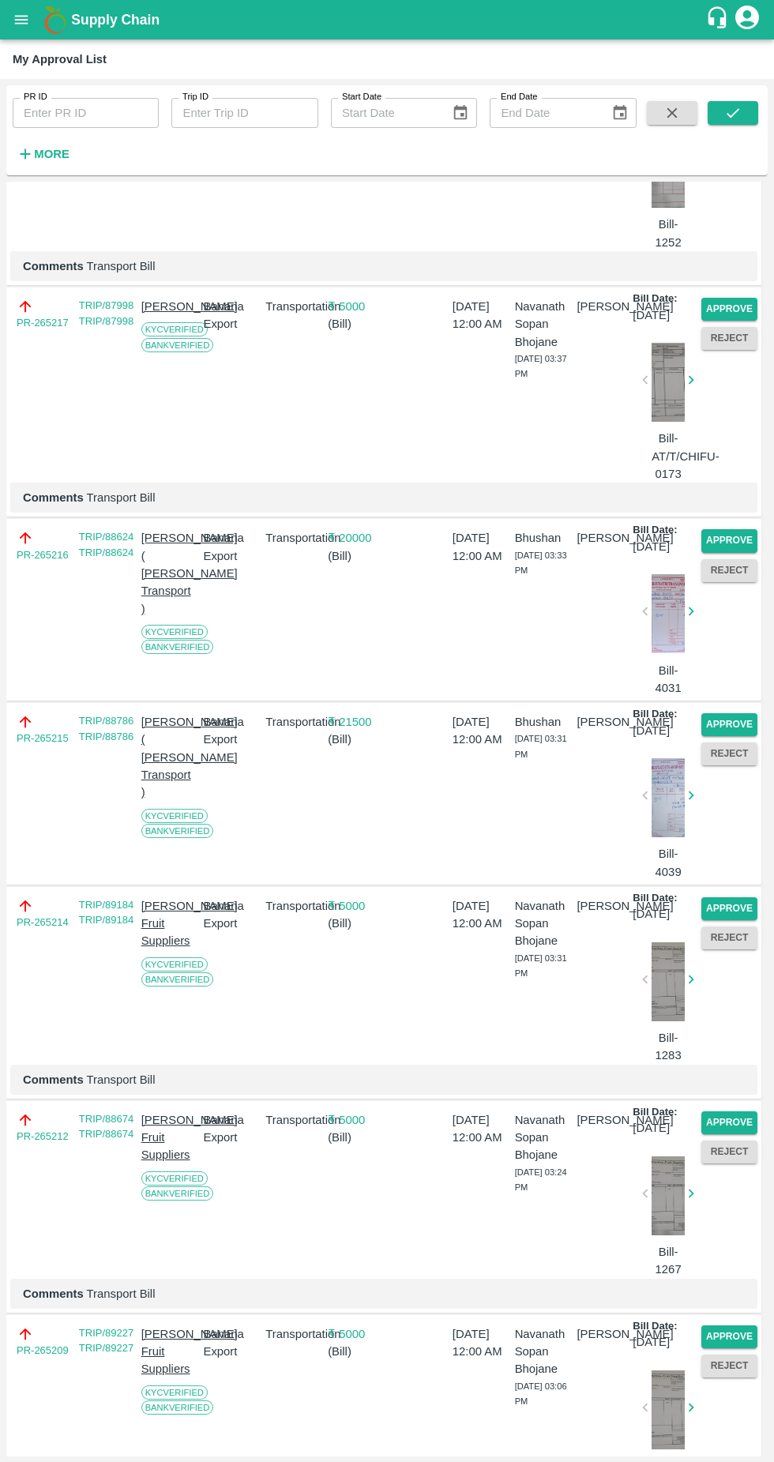
click at [719, 552] on button "Approve" at bounding box center [730, 540] width 56 height 23
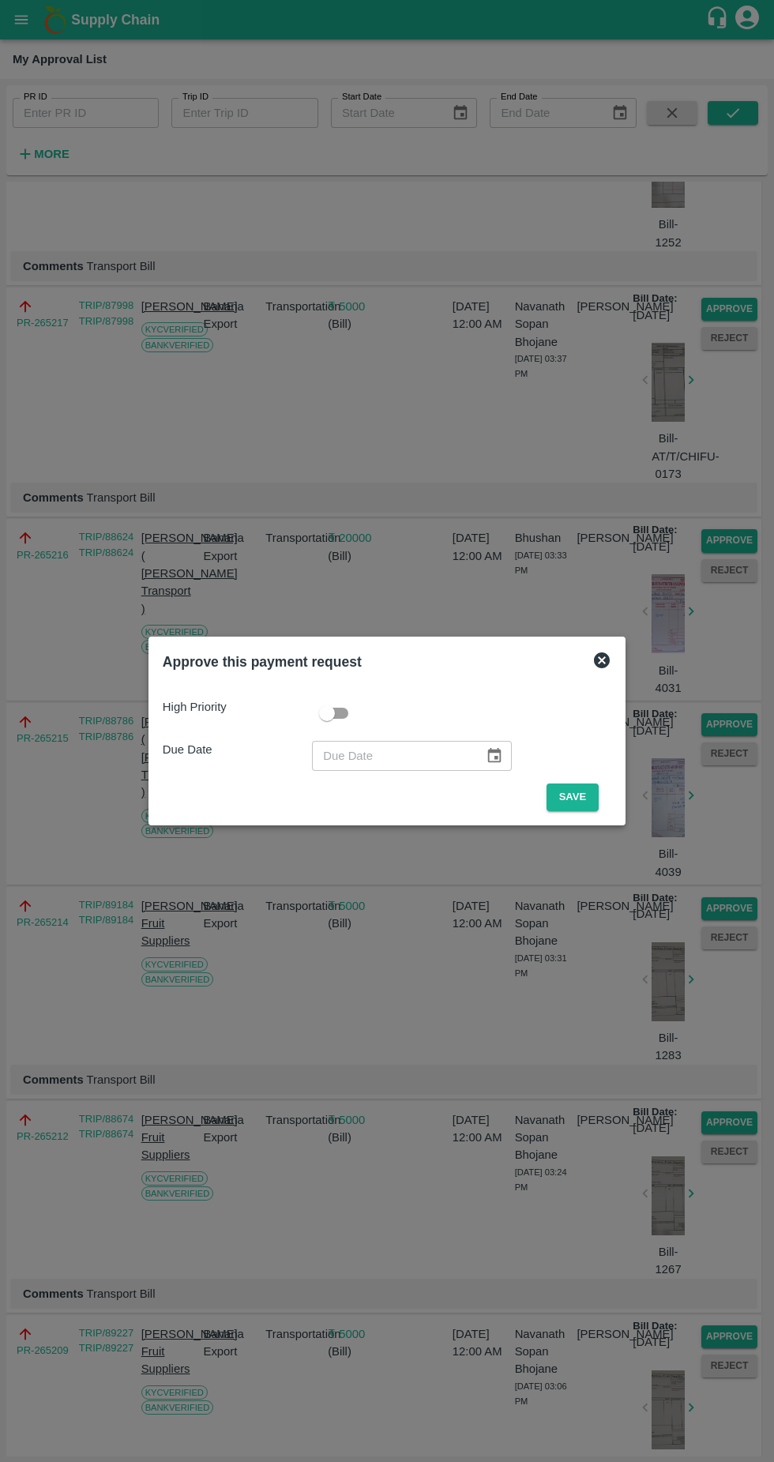
click at [577, 797] on button "Save" at bounding box center [573, 798] width 52 height 28
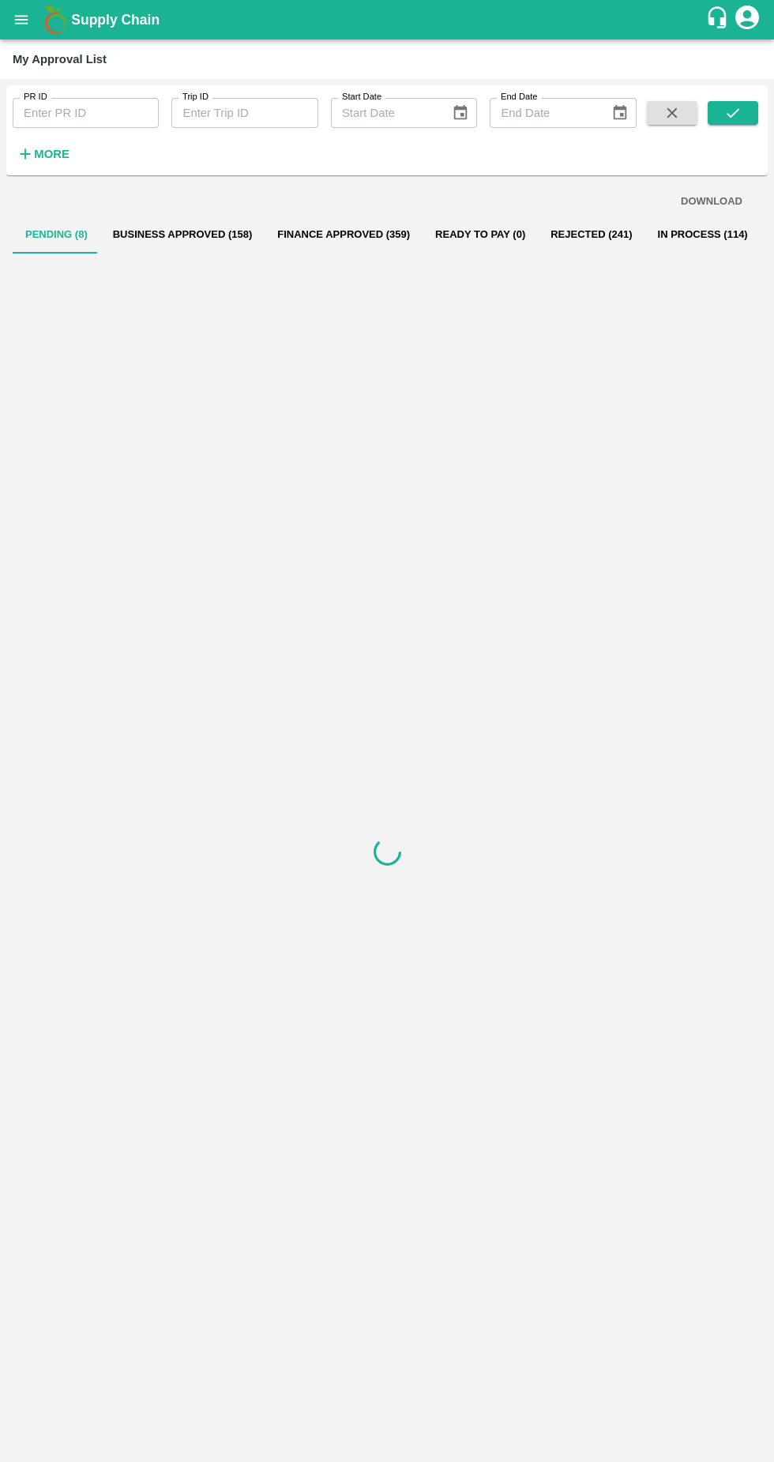
scroll to position [0, 0]
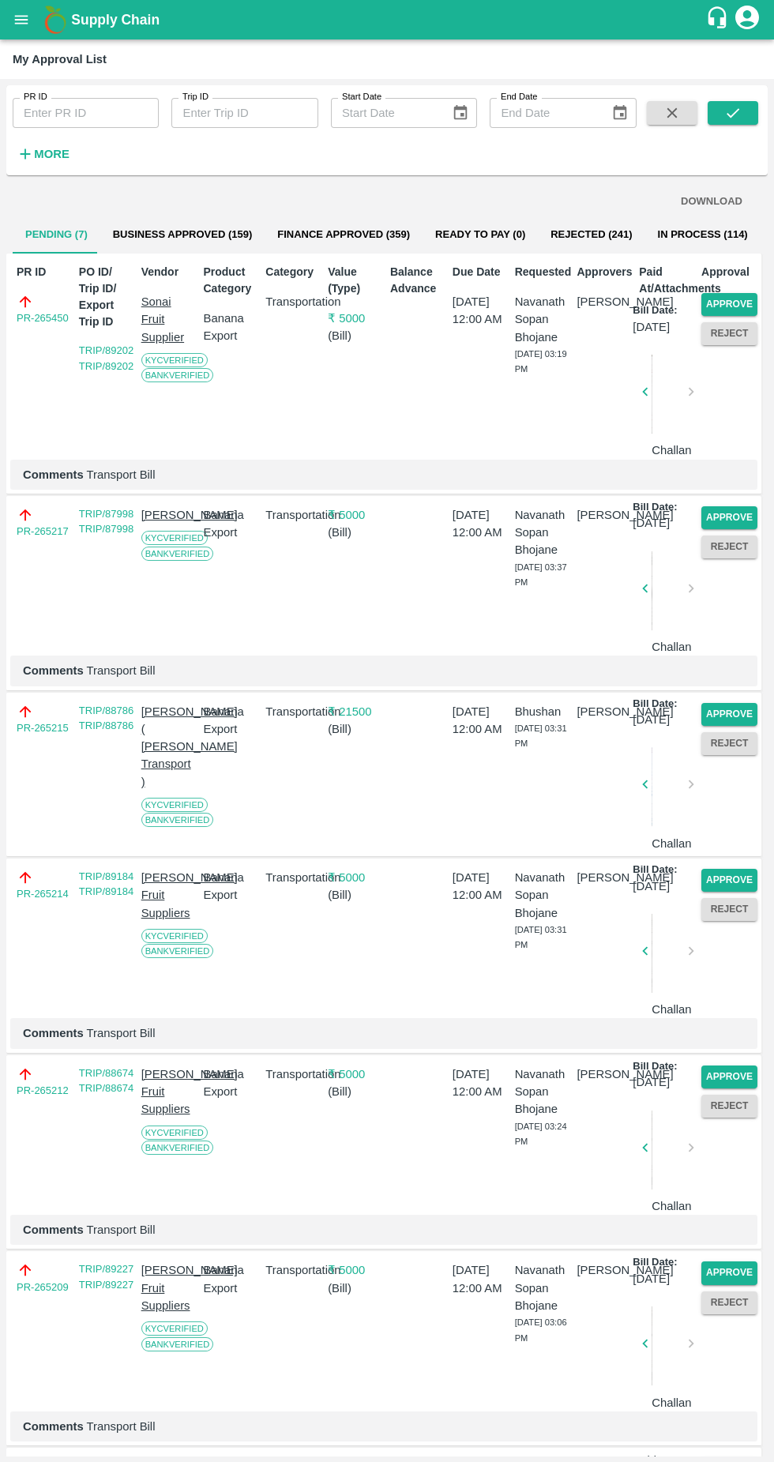
click at [727, 726] on button "Approve" at bounding box center [730, 714] width 56 height 23
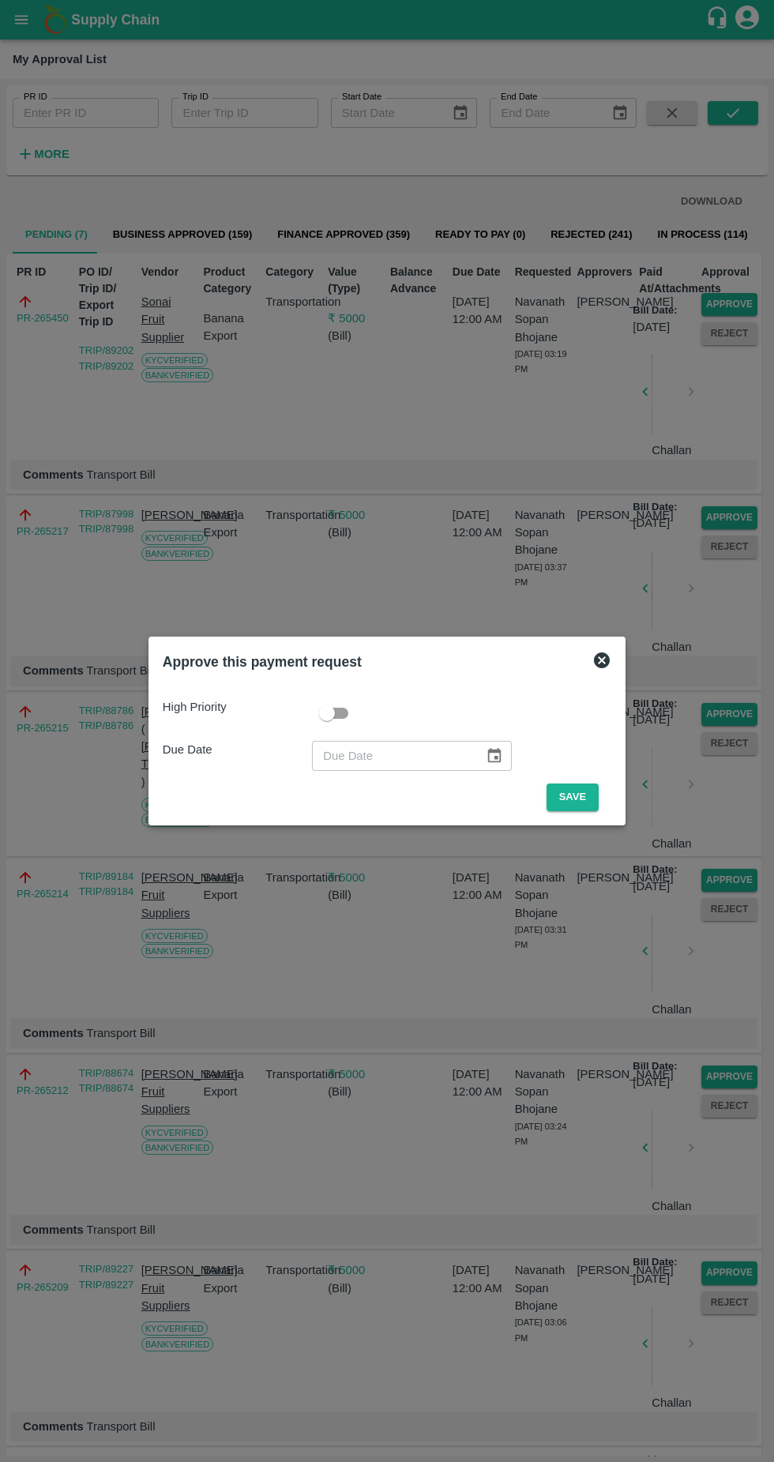
click at [569, 797] on button "Save" at bounding box center [573, 798] width 52 height 28
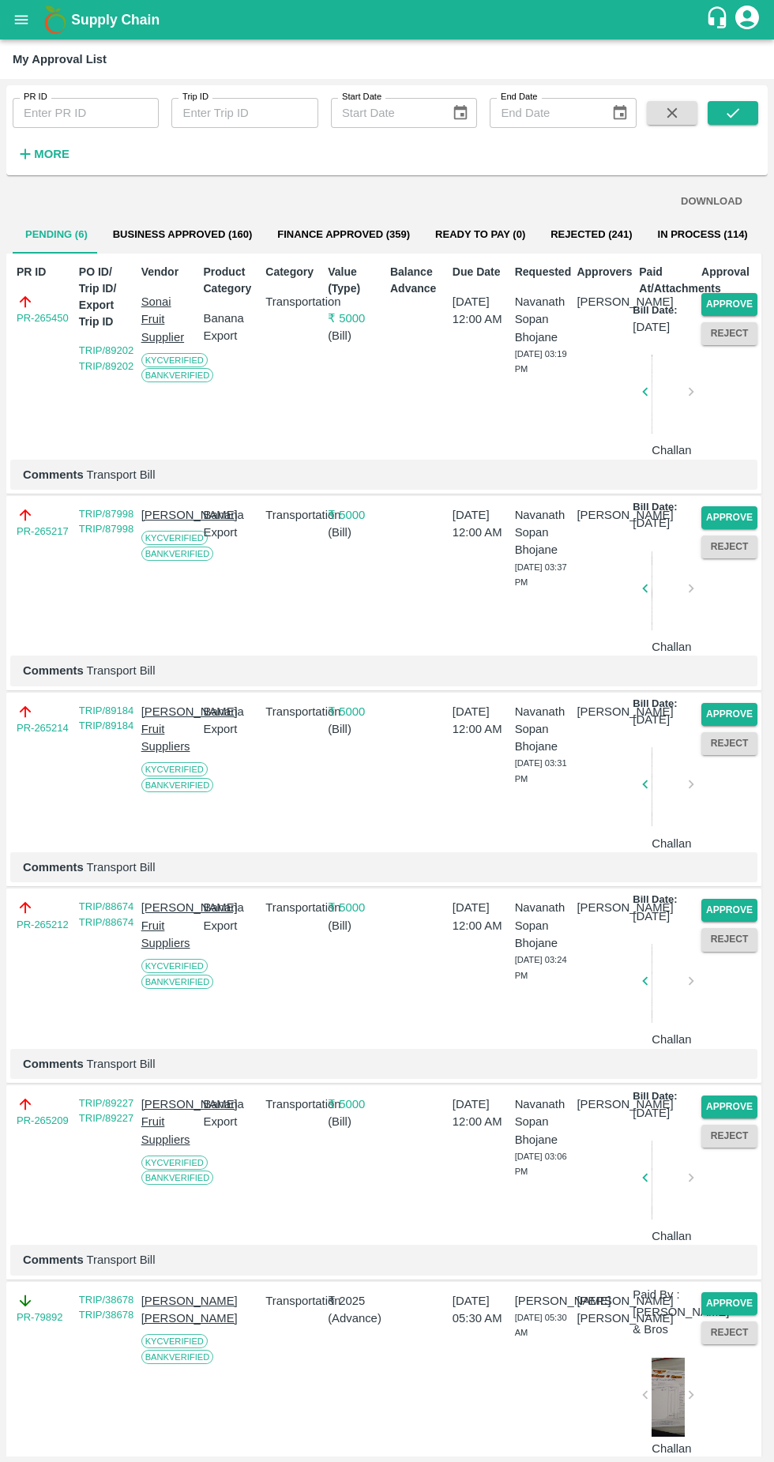
click at [736, 303] on button "Approve" at bounding box center [730, 304] width 56 height 23
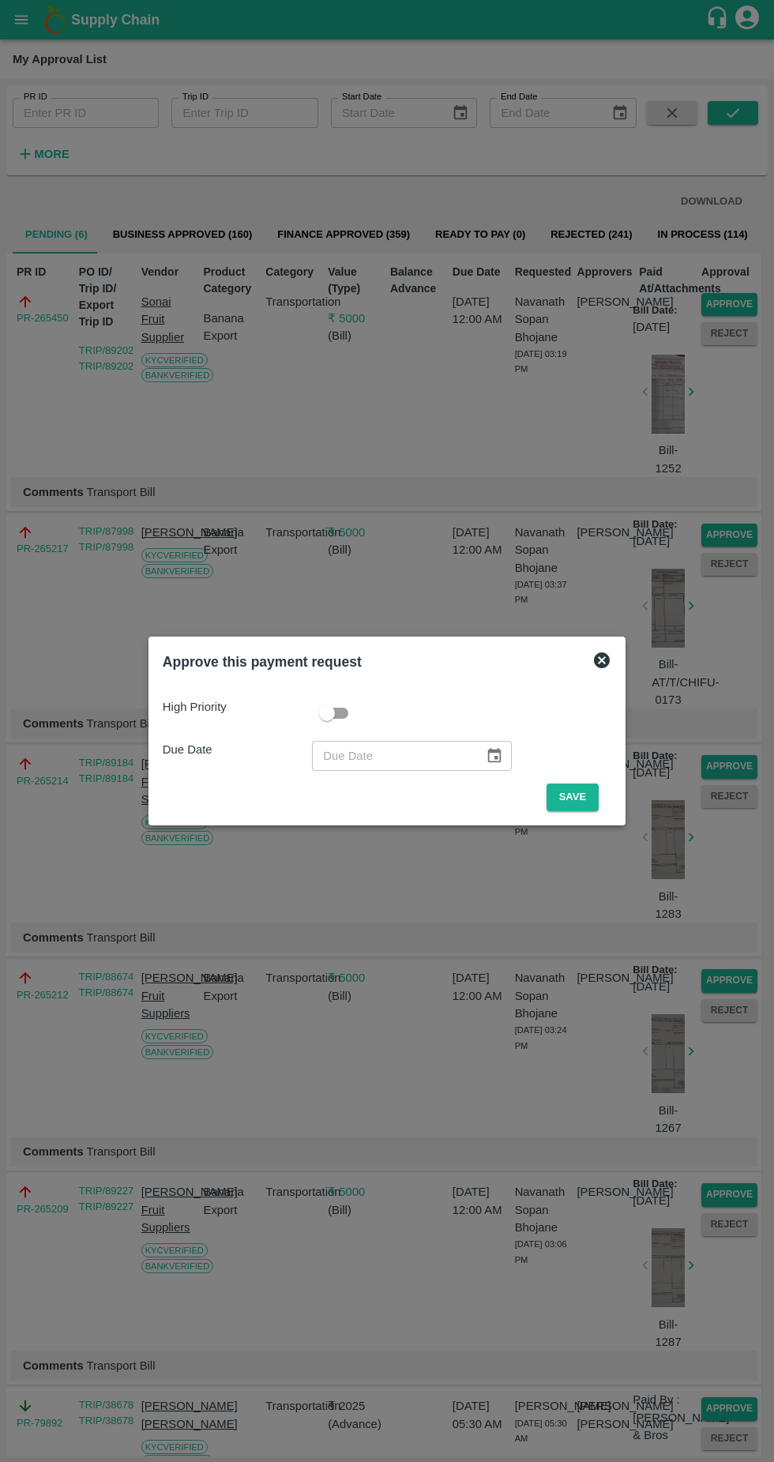
click at [555, 791] on button "Save" at bounding box center [573, 798] width 52 height 28
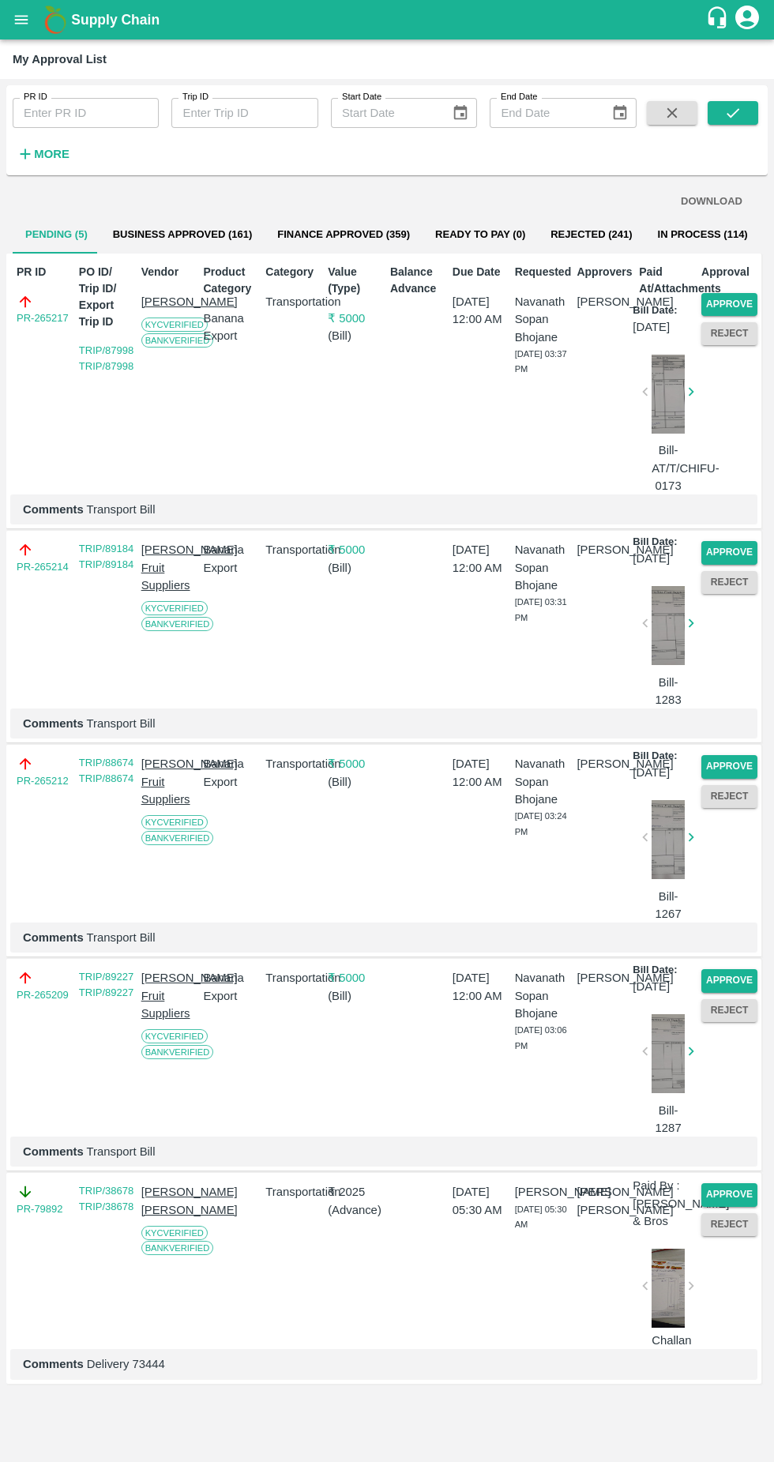
click at [735, 299] on button "Approve" at bounding box center [730, 304] width 56 height 23
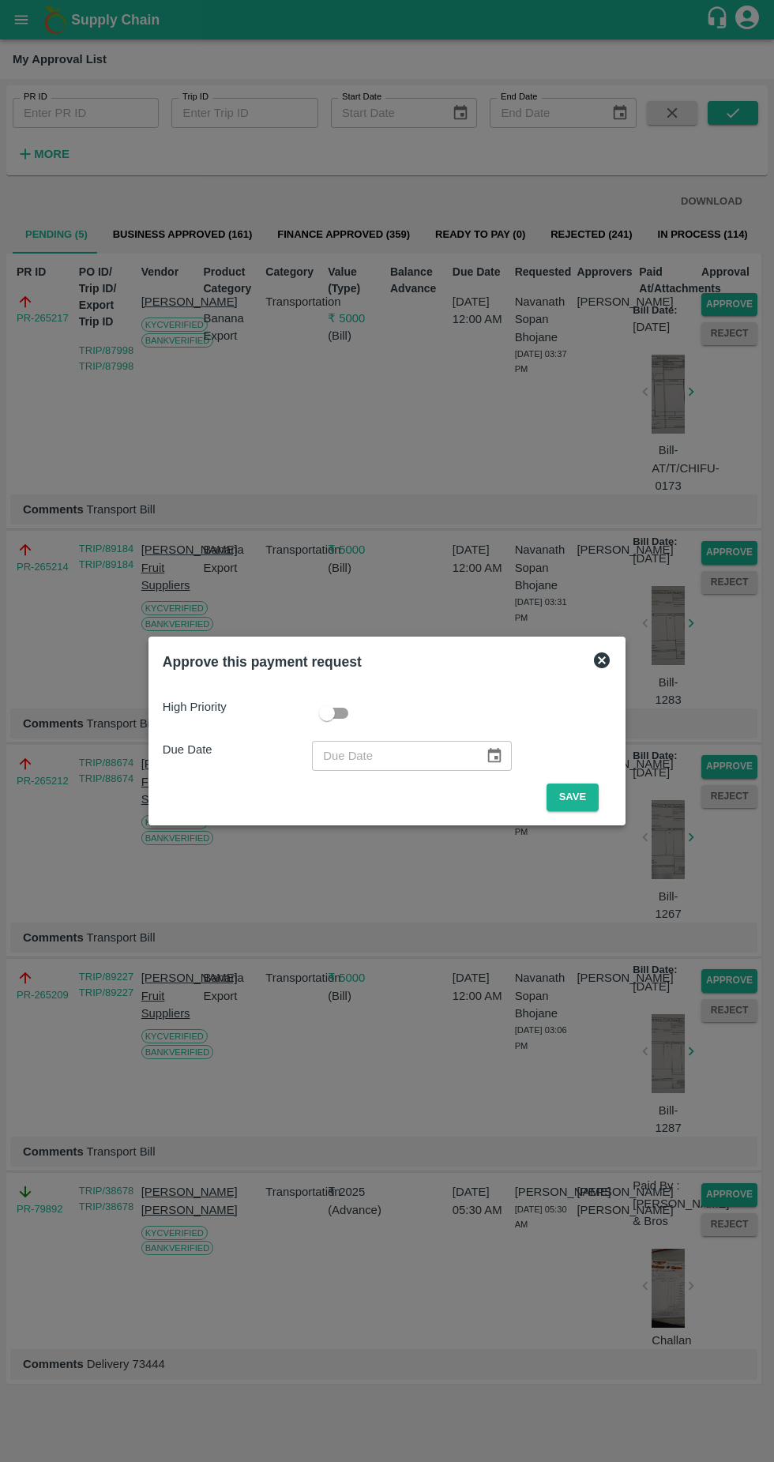
click at [575, 797] on button "Save" at bounding box center [573, 798] width 52 height 28
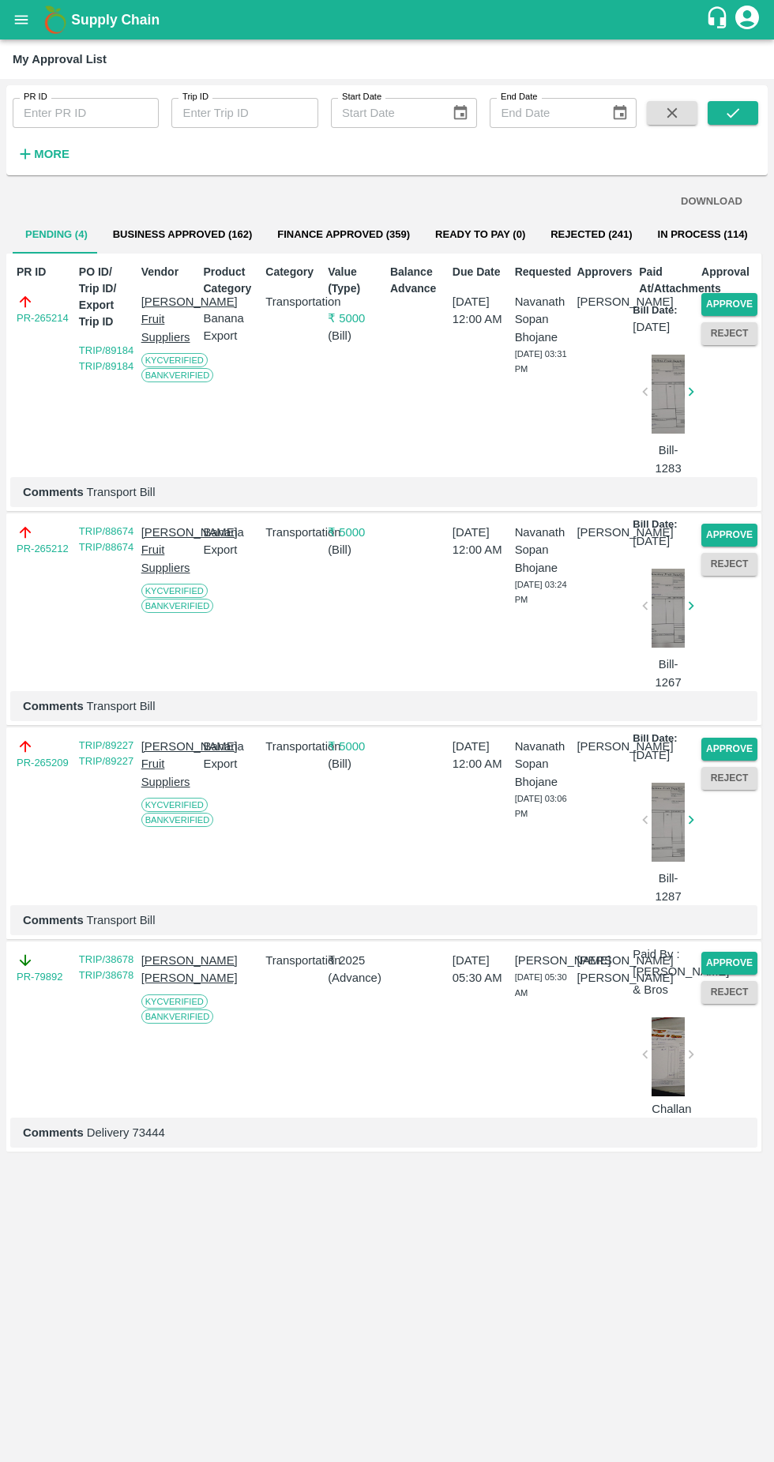
click at [736, 303] on button "Approve" at bounding box center [730, 304] width 56 height 23
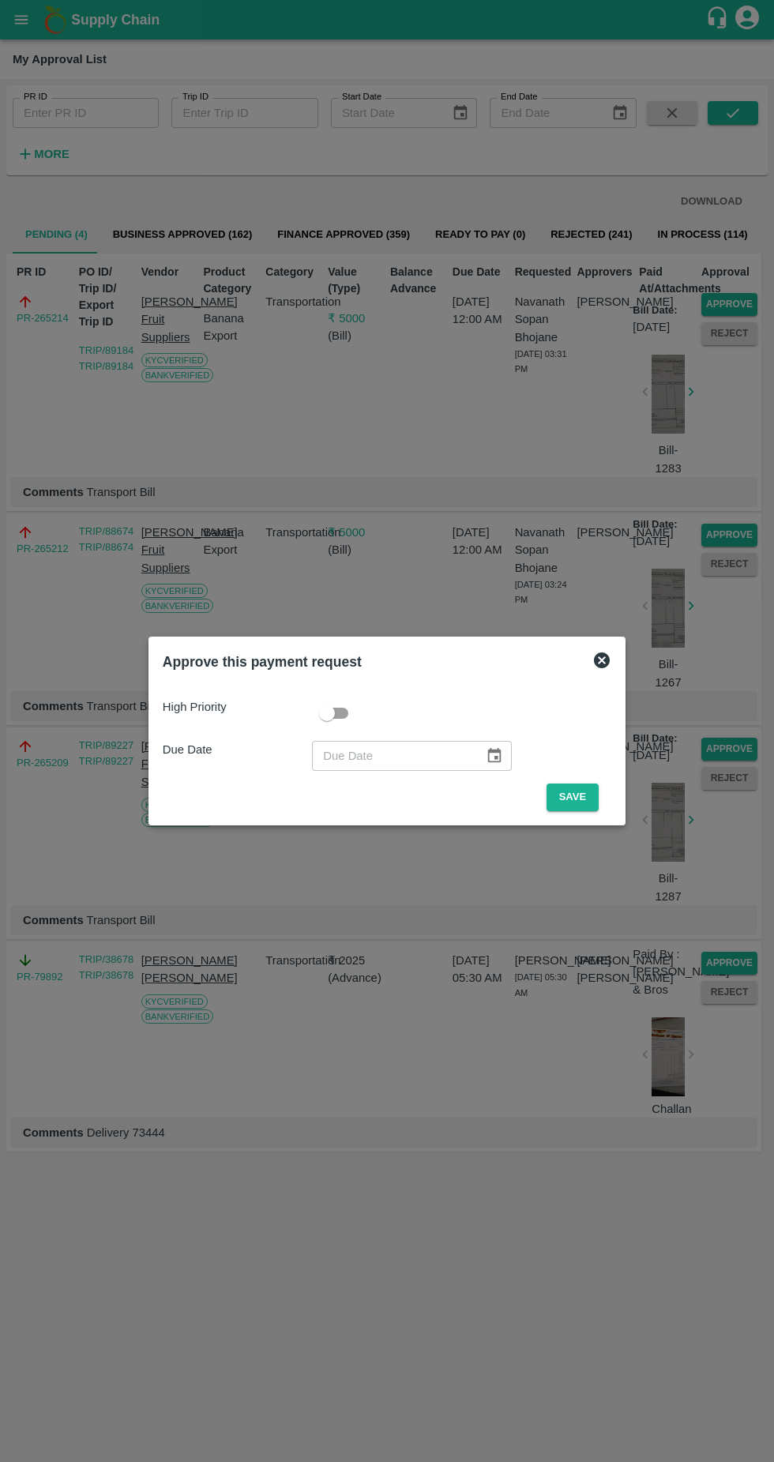
click at [554, 786] on button "Save" at bounding box center [573, 798] width 52 height 28
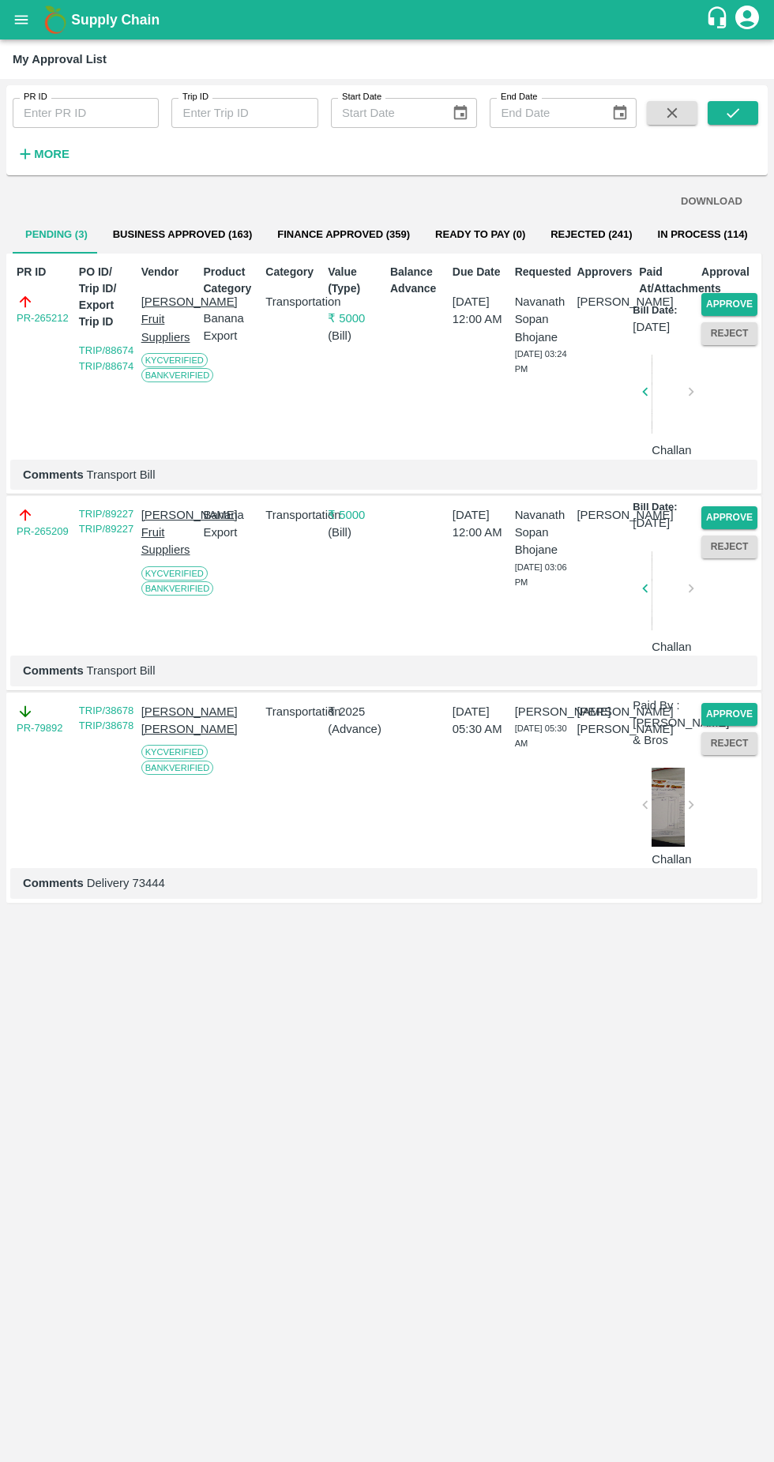
click at [732, 296] on button "Approve" at bounding box center [730, 304] width 56 height 23
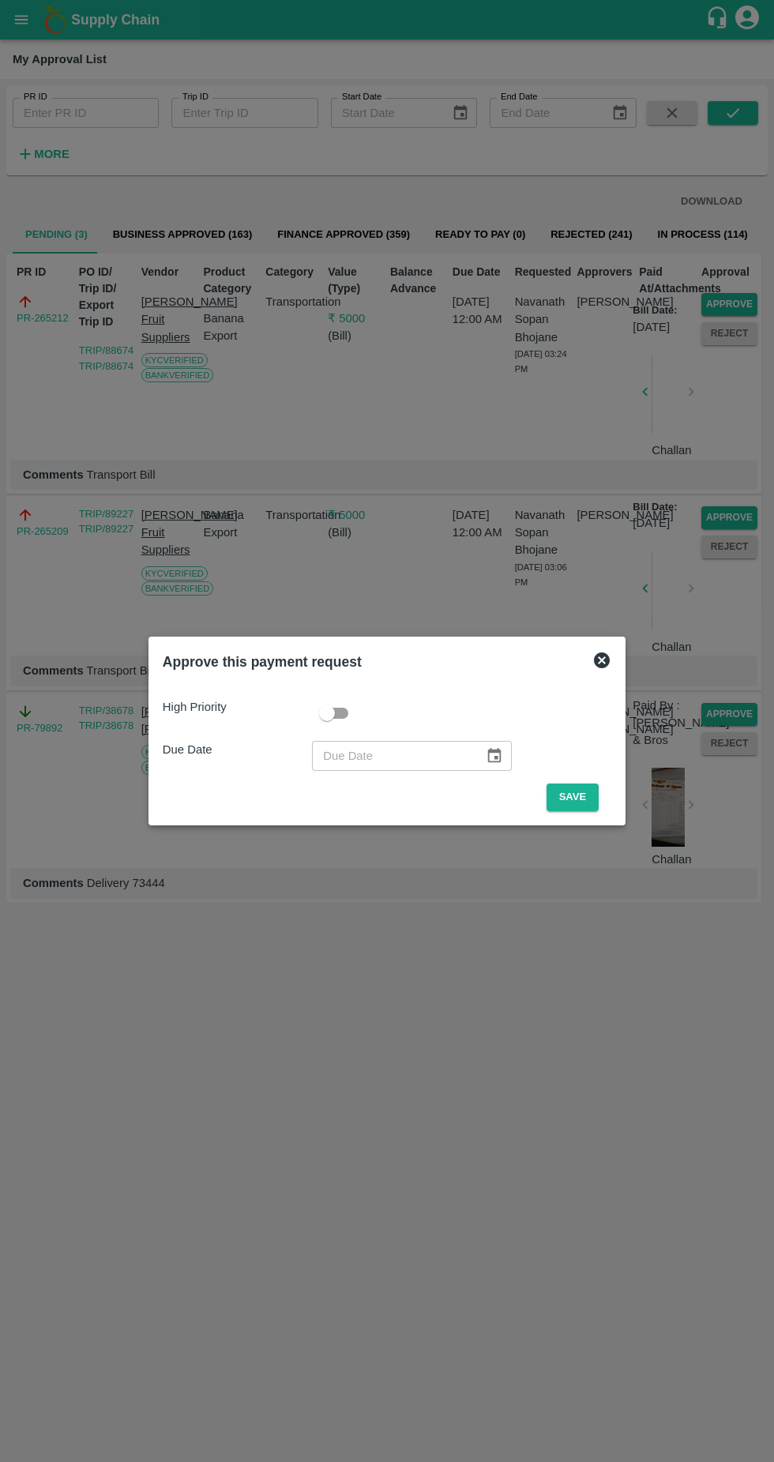
click at [566, 793] on button "Save" at bounding box center [573, 798] width 52 height 28
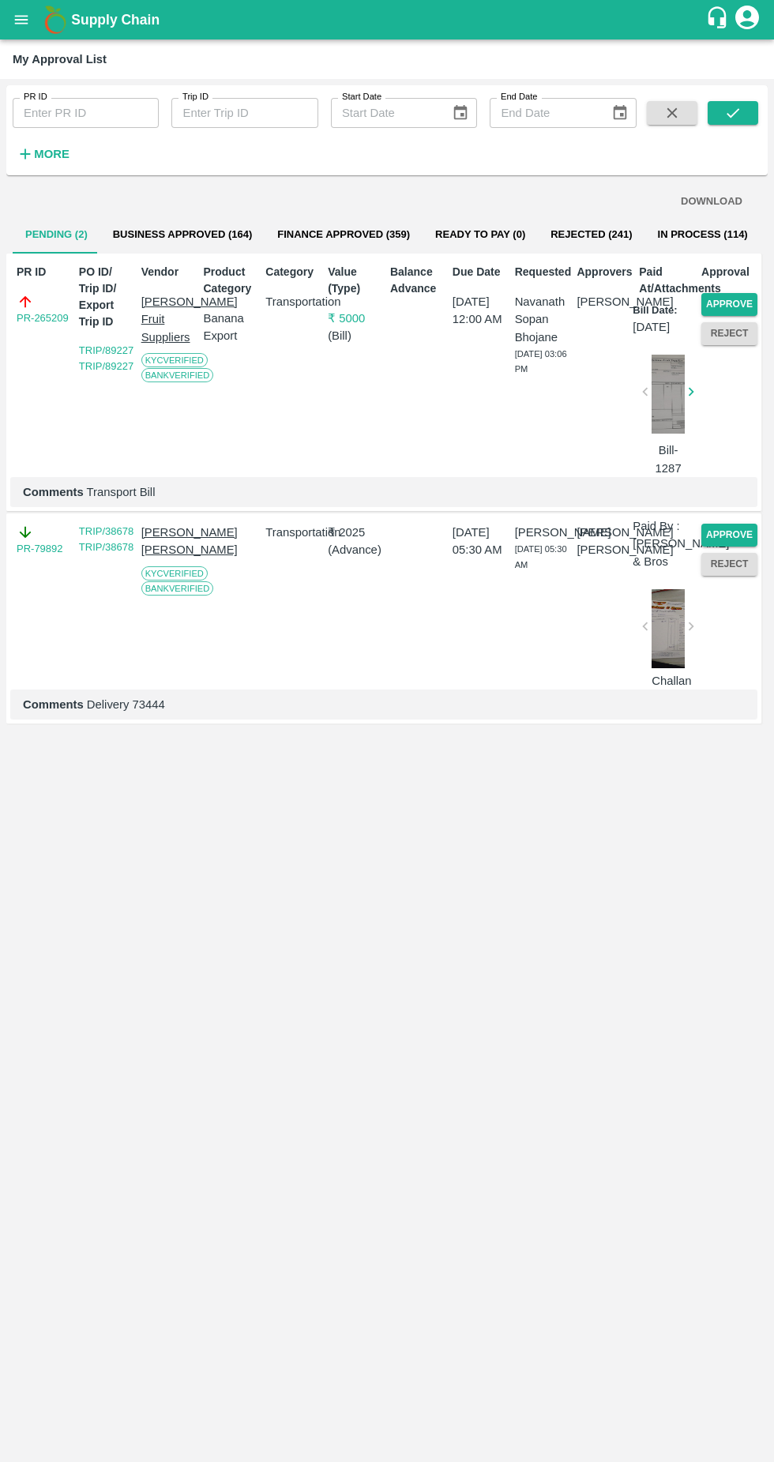
click at [725, 301] on button "Approve" at bounding box center [730, 304] width 56 height 23
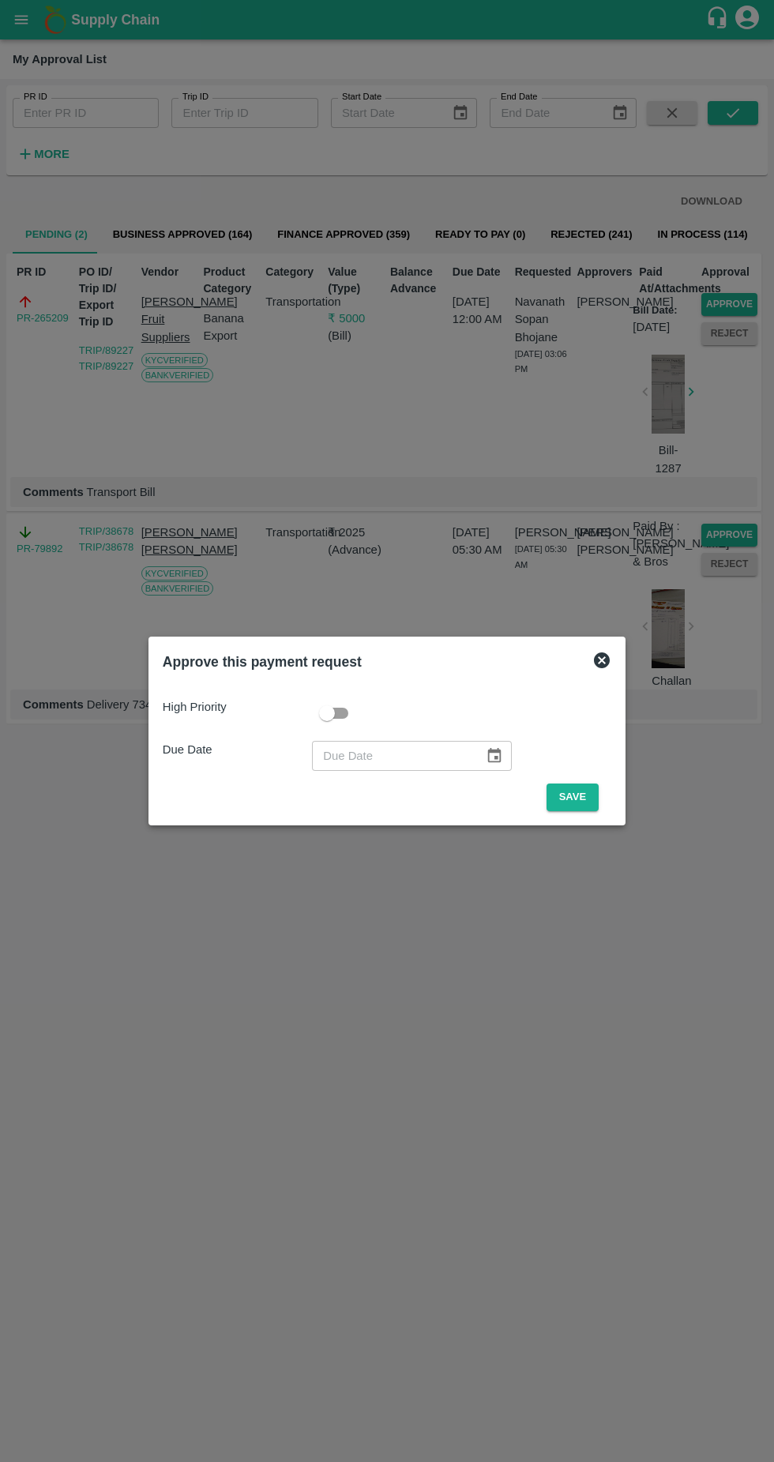
click at [556, 803] on button "Save" at bounding box center [573, 798] width 52 height 28
